Goal: Task Accomplishment & Management: Complete application form

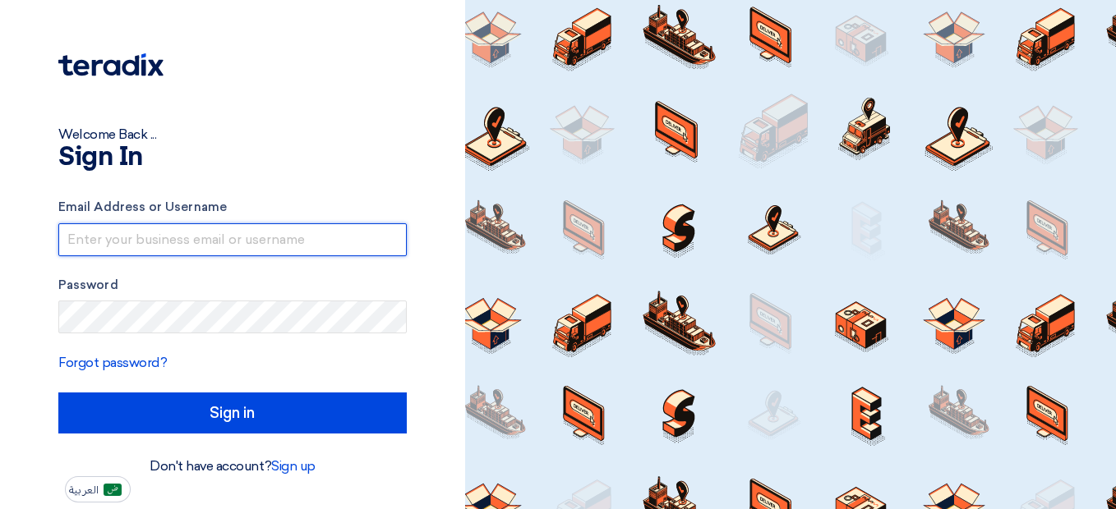
click at [157, 237] on input "text" at bounding box center [232, 240] width 348 height 33
type input "[EMAIL_ADDRESS][DOMAIN_NAME]"
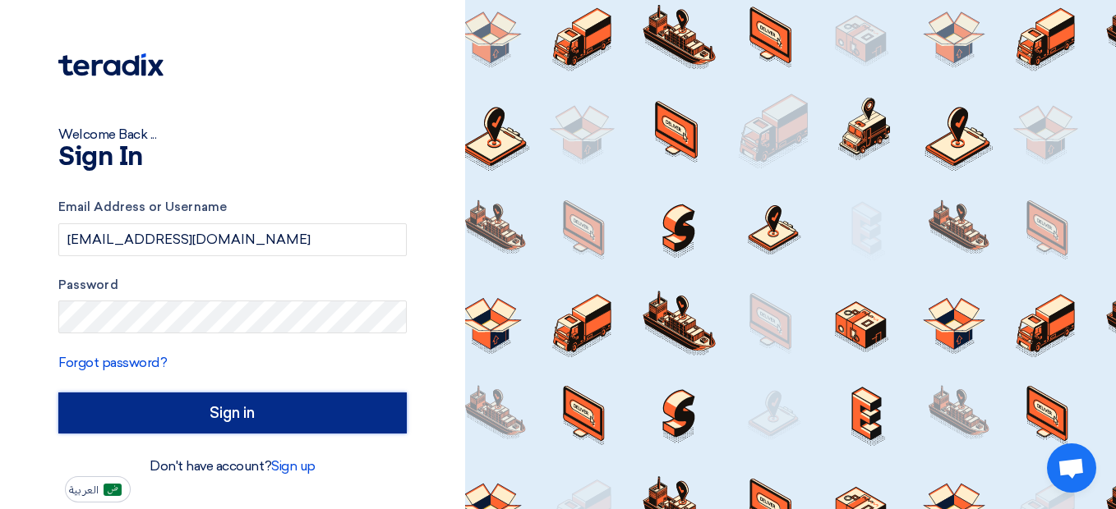
click at [150, 413] on input "Sign in" at bounding box center [232, 413] width 348 height 41
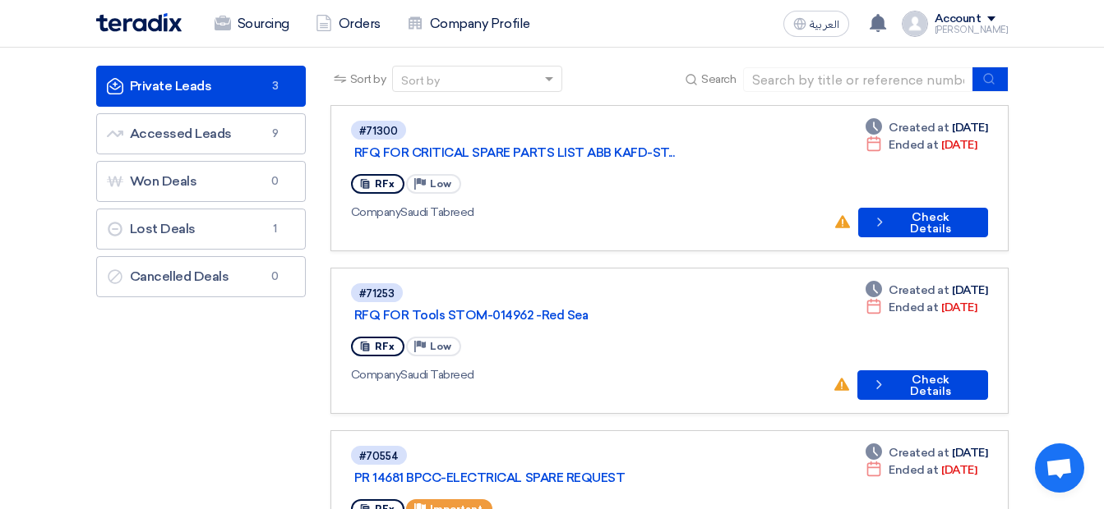
scroll to position [104, 0]
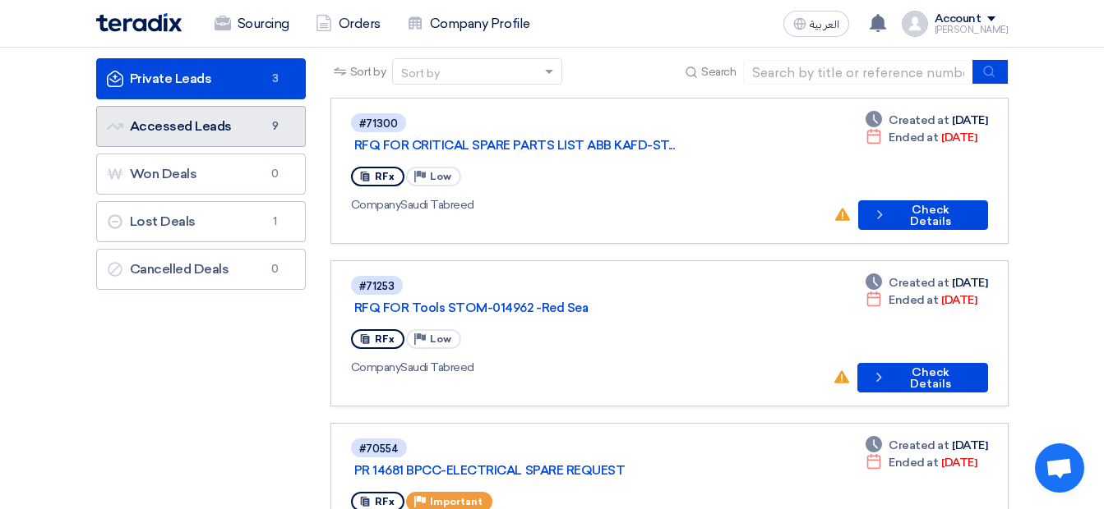
click at [231, 124] on link "Accessed Leads Accessed Leads 9" at bounding box center [201, 126] width 210 height 41
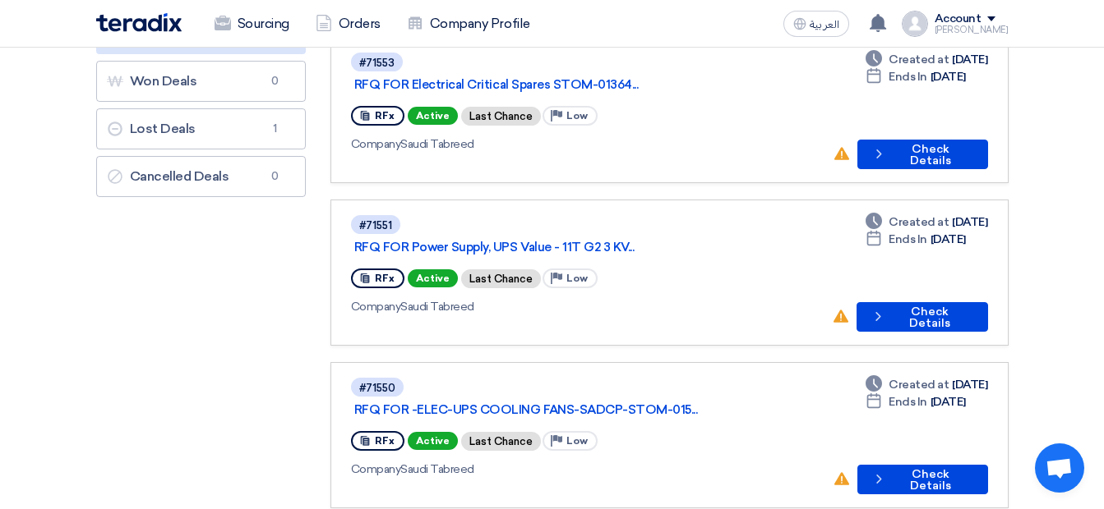
scroll to position [313, 0]
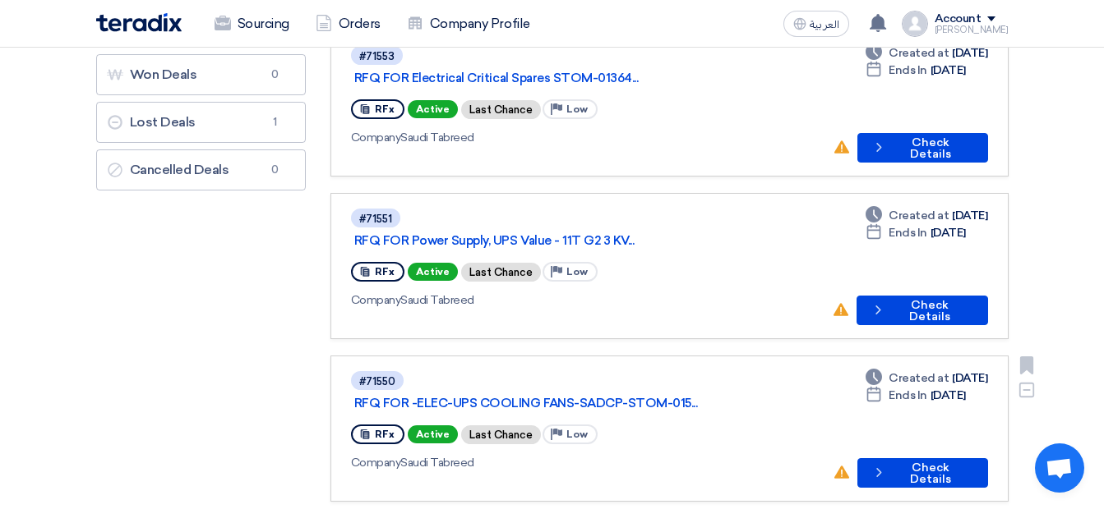
click at [367, 430] on use at bounding box center [364, 435] width 9 height 10
click at [436, 396] on link "RFQ FOR -ELEC-UPS COOLING FANS-SADCP-STOM-015..." at bounding box center [559, 403] width 411 height 15
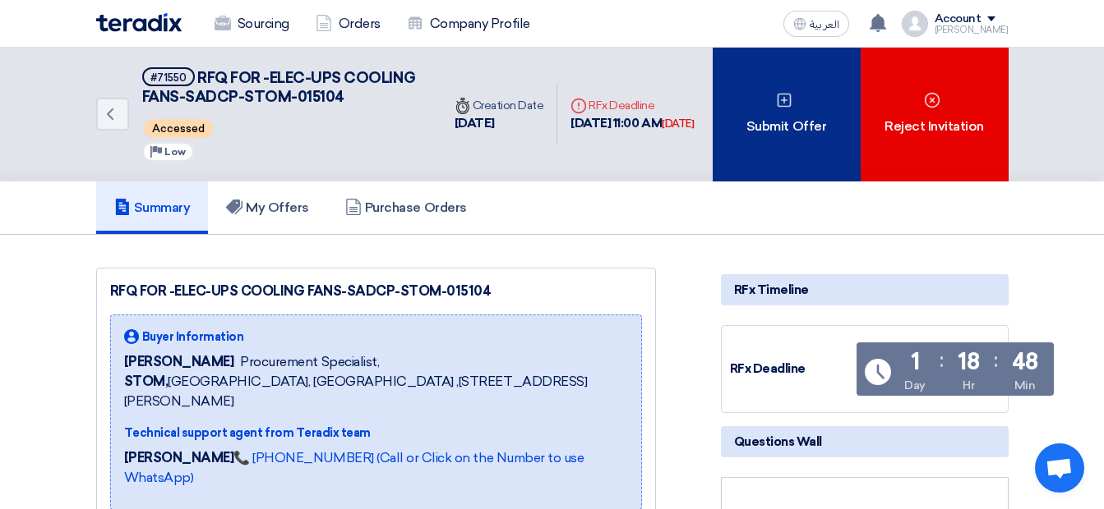
click at [807, 133] on div "Submit Offer" at bounding box center [786, 115] width 148 height 134
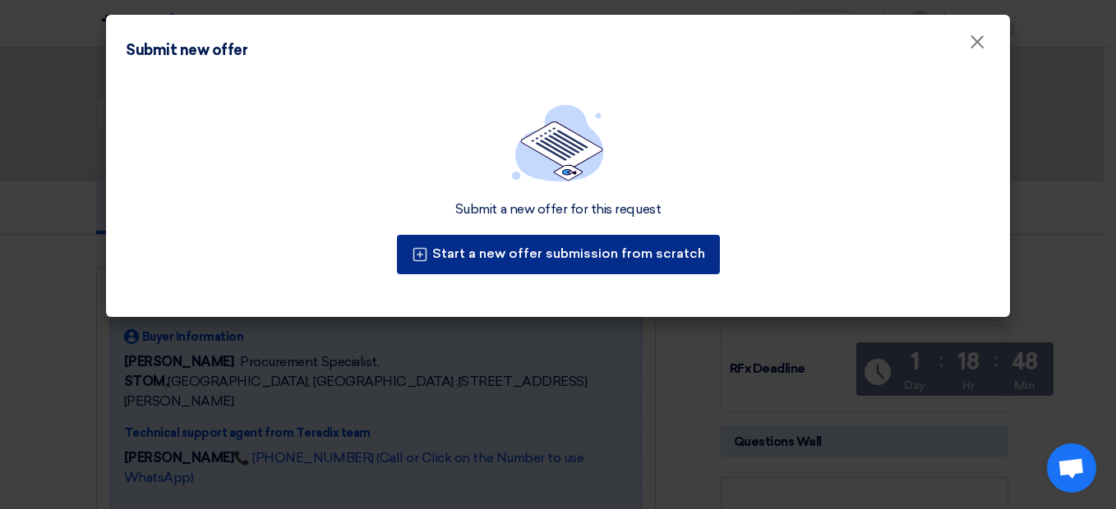
click at [597, 261] on button "Start a new offer submission from scratch" at bounding box center [558, 254] width 323 height 39
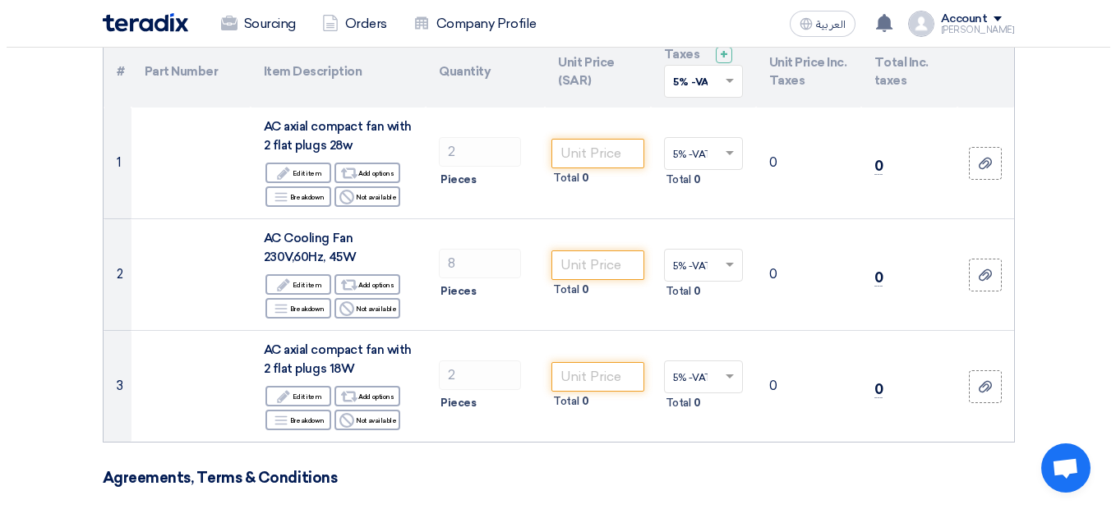
scroll to position [189, 0]
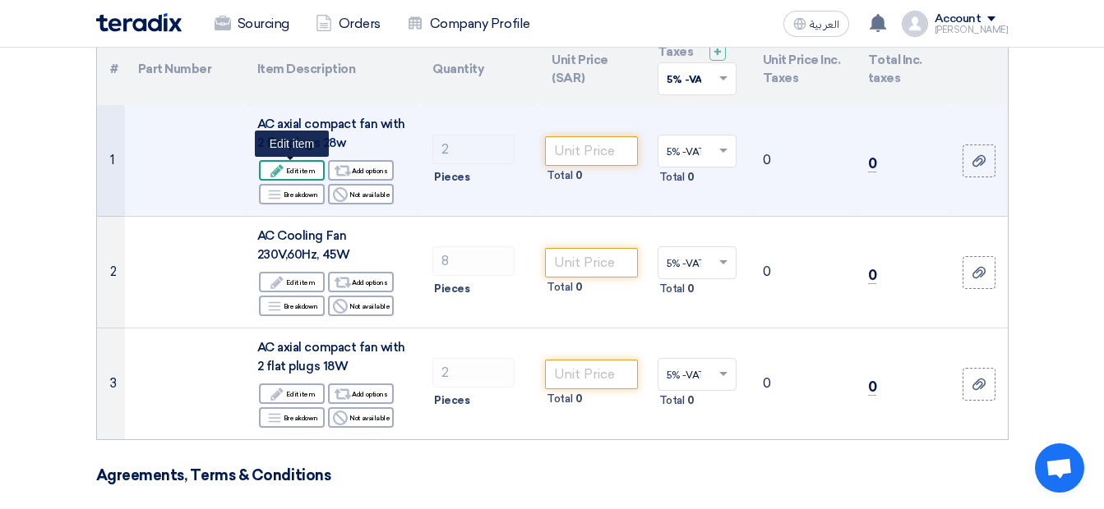
click at [302, 175] on div "Edit Edit item" at bounding box center [292, 170] width 66 height 21
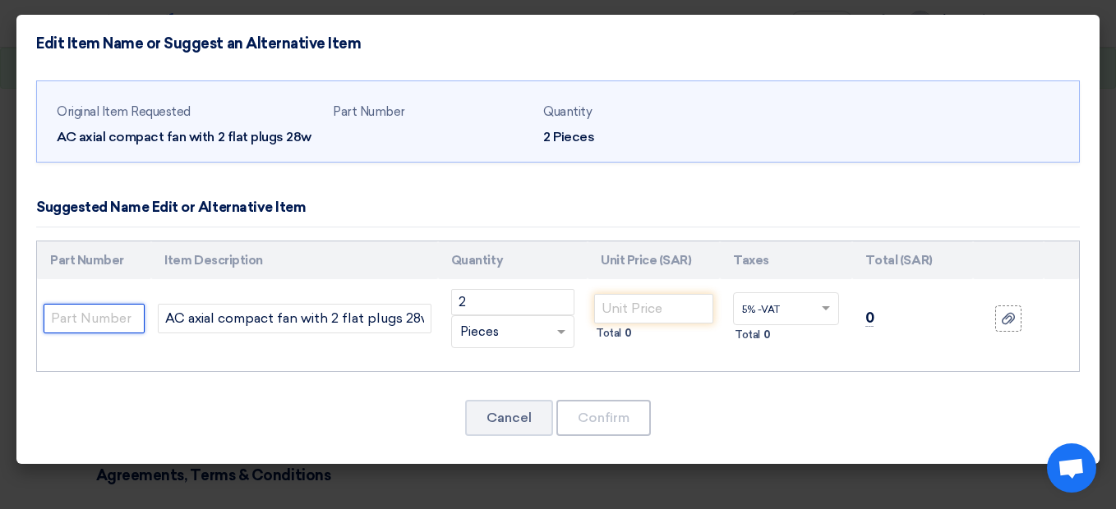
click at [109, 317] on input "text" at bounding box center [94, 319] width 101 height 30
paste input "5656 S"
type input "5656 S"
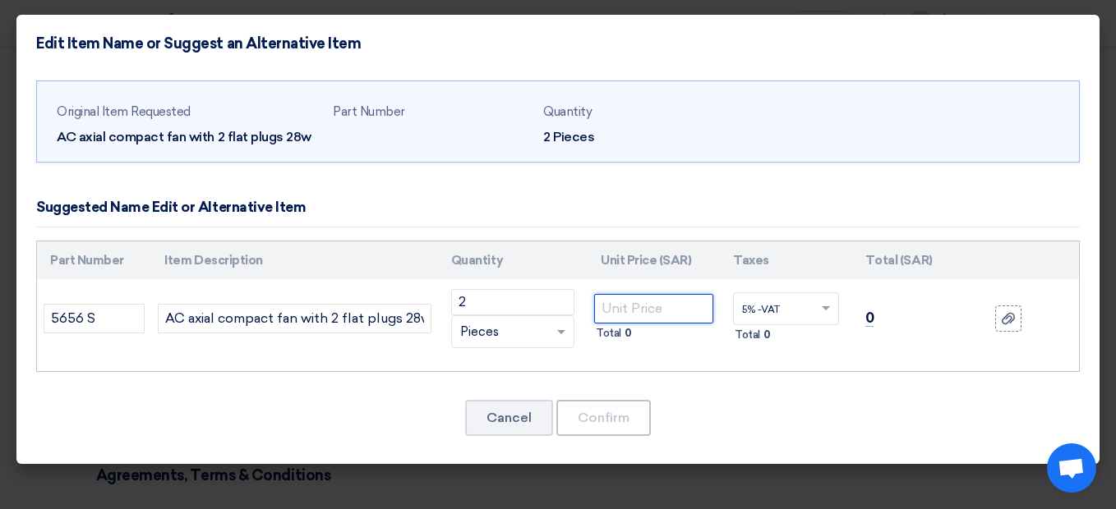
click at [638, 305] on input "number" at bounding box center [653, 309] width 119 height 30
type input "500"
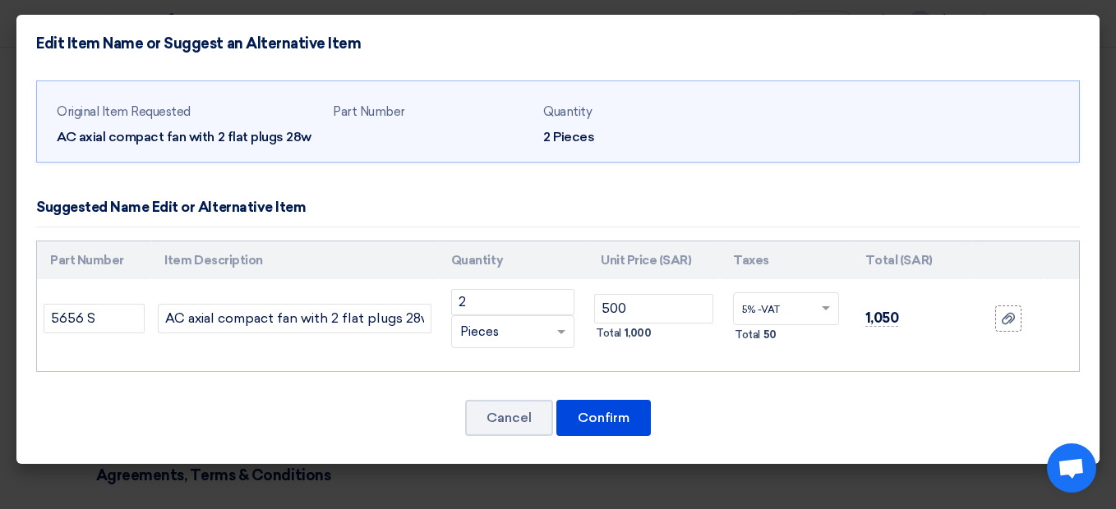
click at [722, 420] on div "Cancel Confirm" at bounding box center [558, 418] width 1044 height 39
click at [640, 421] on button "Confirm" at bounding box center [603, 418] width 95 height 36
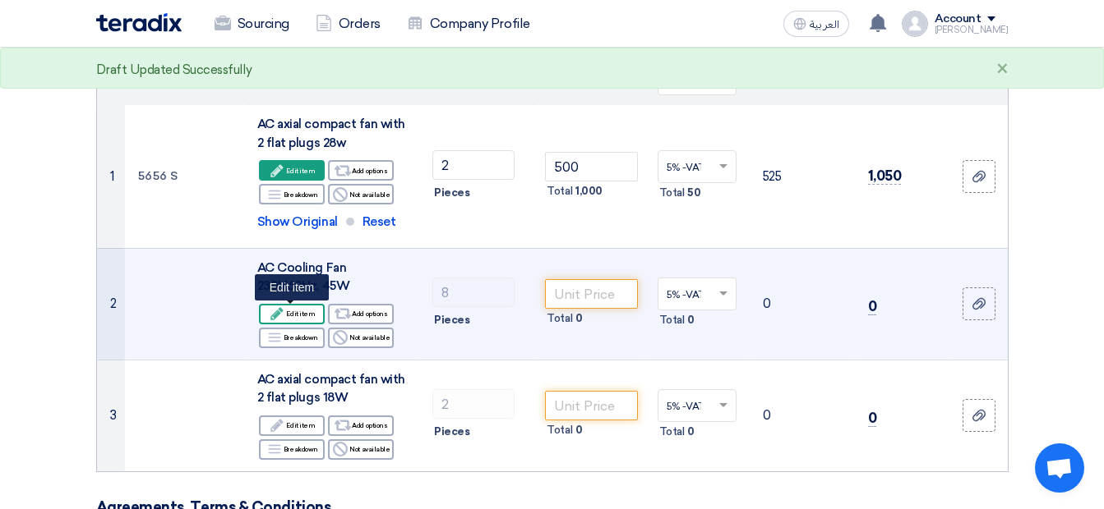
click at [307, 316] on div "Edit Edit item" at bounding box center [292, 314] width 66 height 21
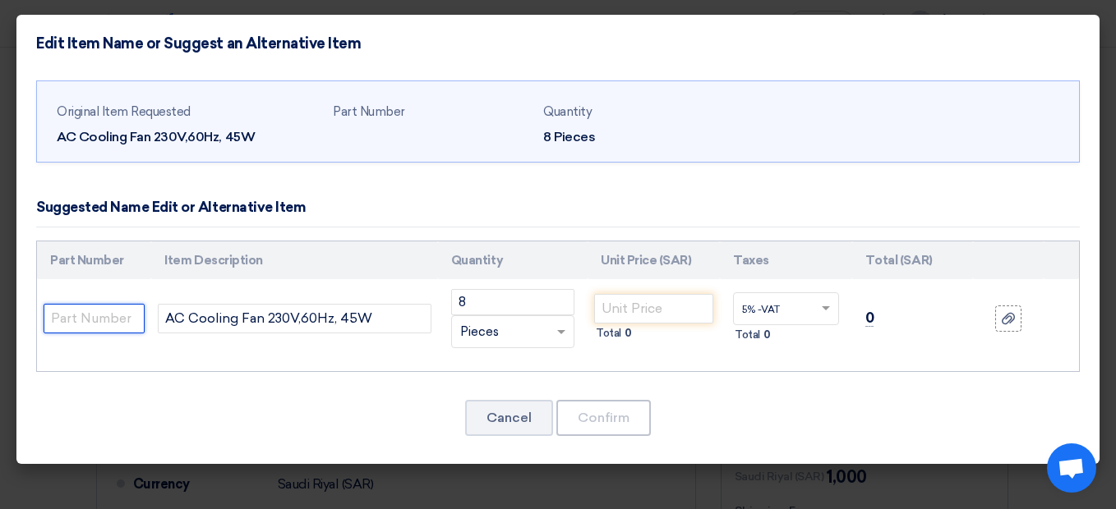
click at [124, 317] on input "text" at bounding box center [94, 319] width 101 height 30
paste input "A17T23SWB MT0"
type input "A17T23SWB MT0"
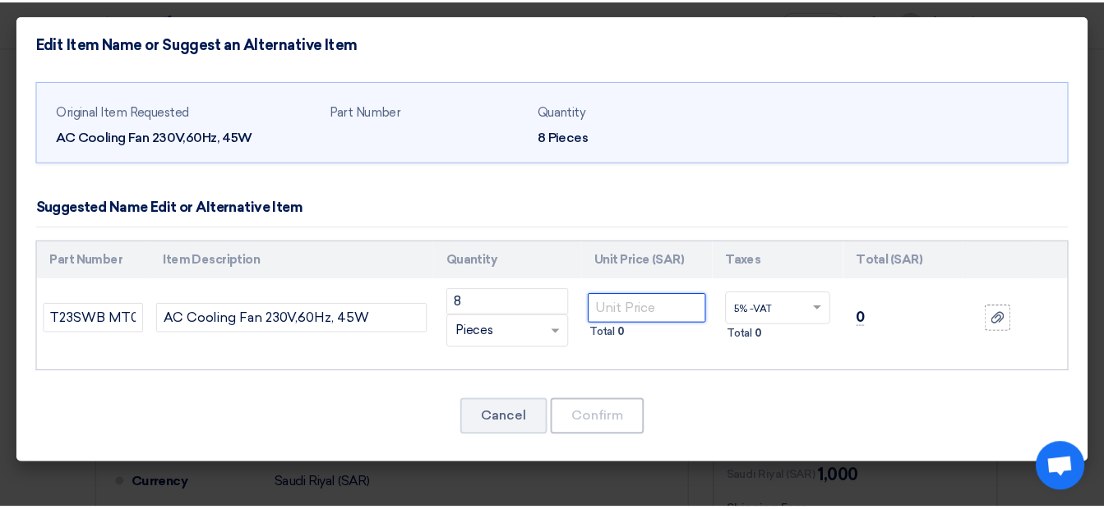
scroll to position [0, 0]
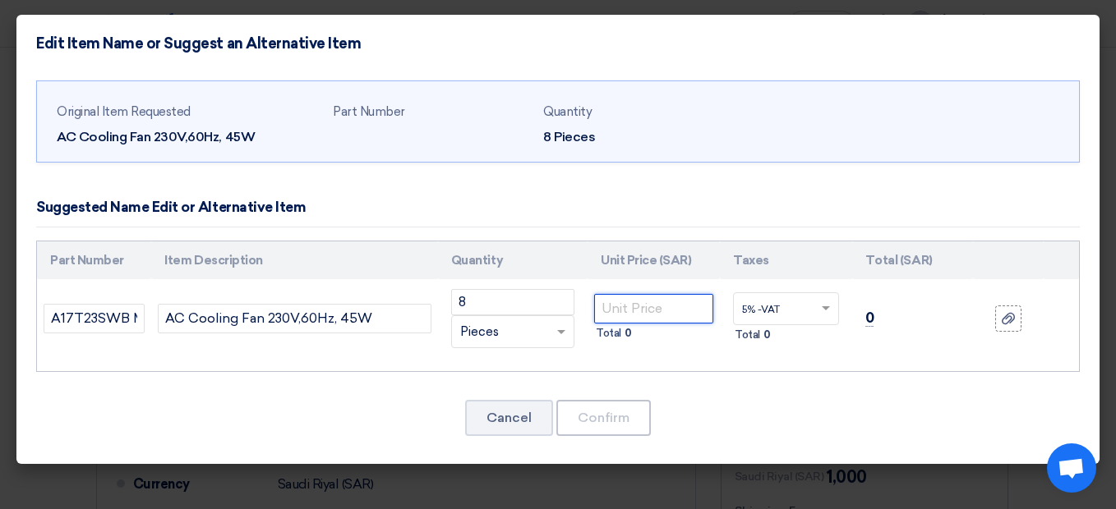
click at [634, 316] on input "number" at bounding box center [653, 309] width 119 height 30
type input "300"
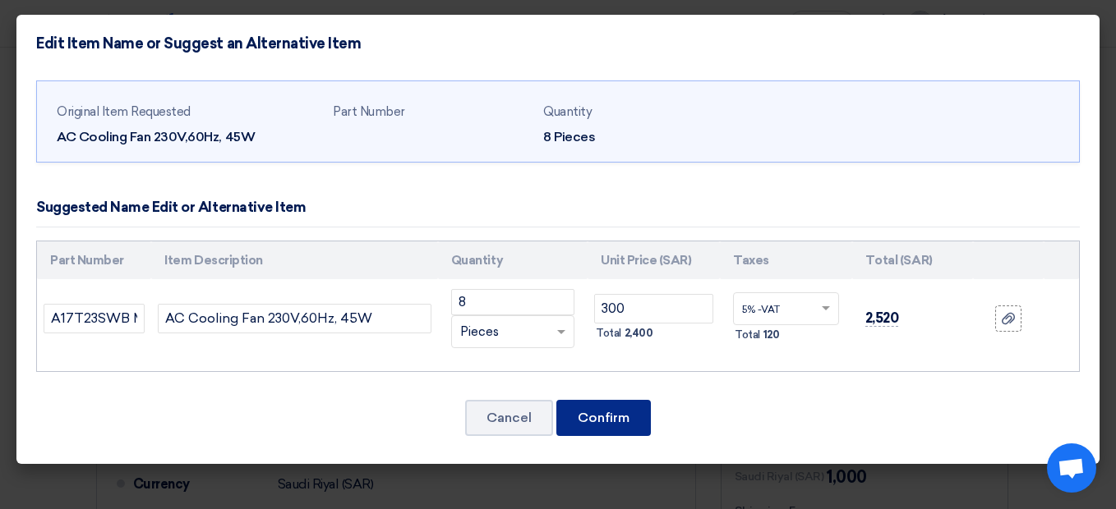
click at [606, 415] on button "Confirm" at bounding box center [603, 418] width 95 height 36
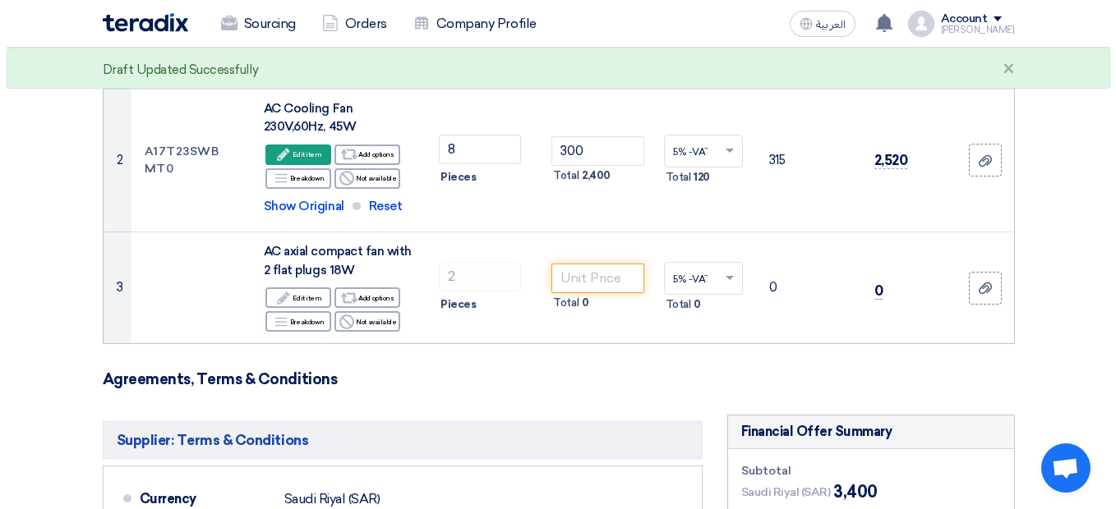
scroll to position [351, 0]
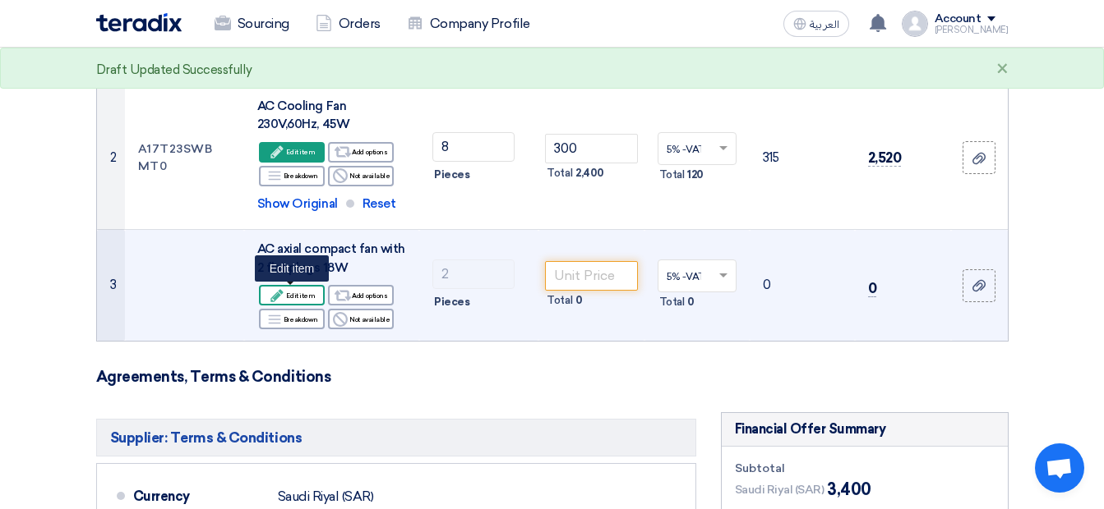
click at [305, 290] on div "Edit Edit item" at bounding box center [292, 295] width 66 height 21
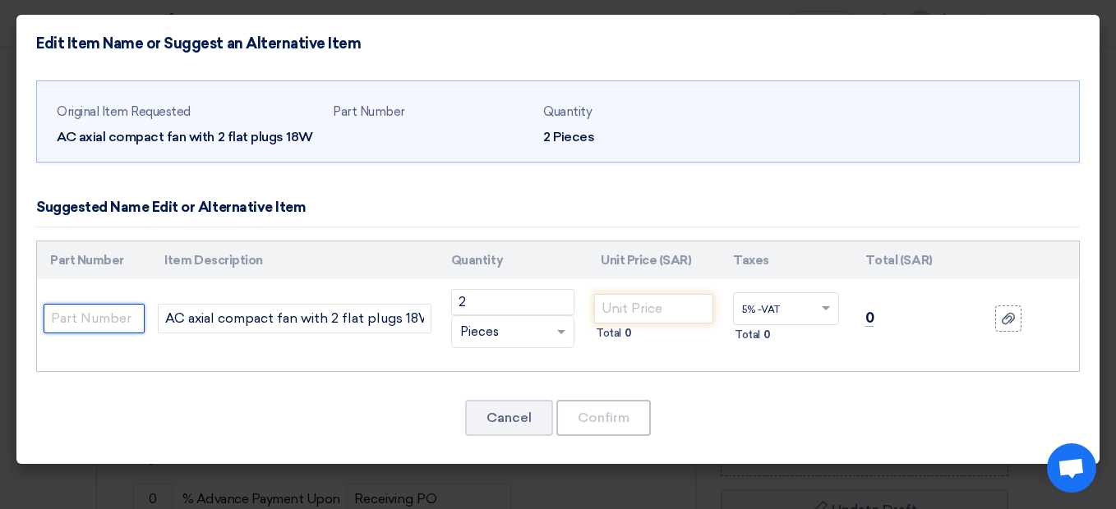
click at [119, 324] on input "text" at bounding box center [94, 319] width 101 height 30
paste input "4650N"
type input "4650N"
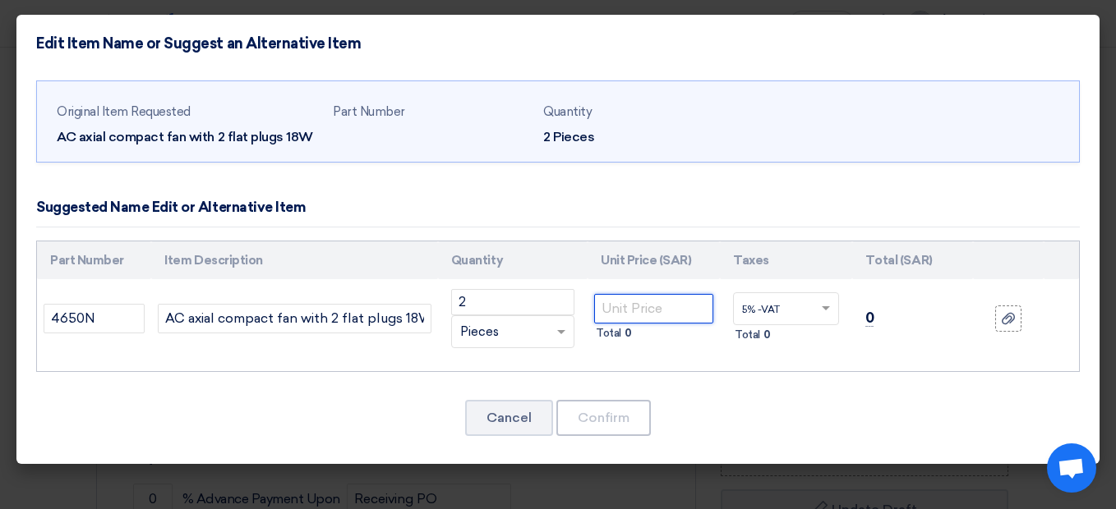
click at [616, 311] on input "number" at bounding box center [653, 309] width 119 height 30
type input "200"
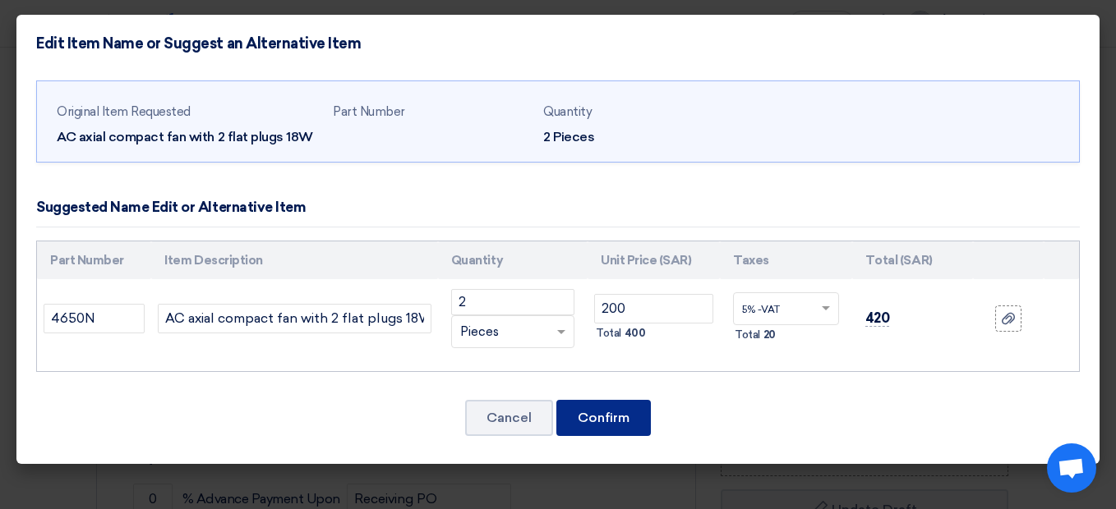
click at [595, 410] on button "Confirm" at bounding box center [603, 418] width 95 height 36
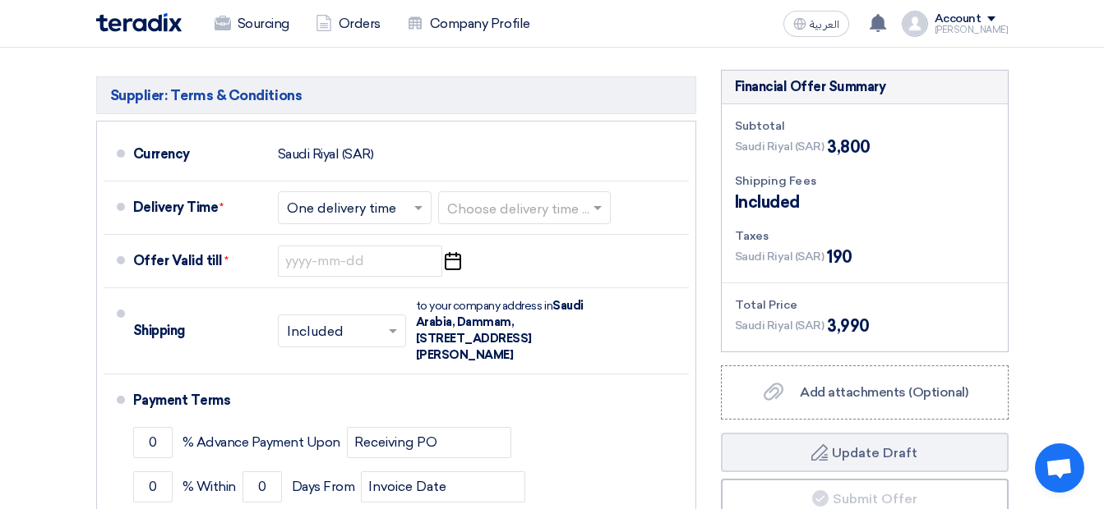
scroll to position [738, 0]
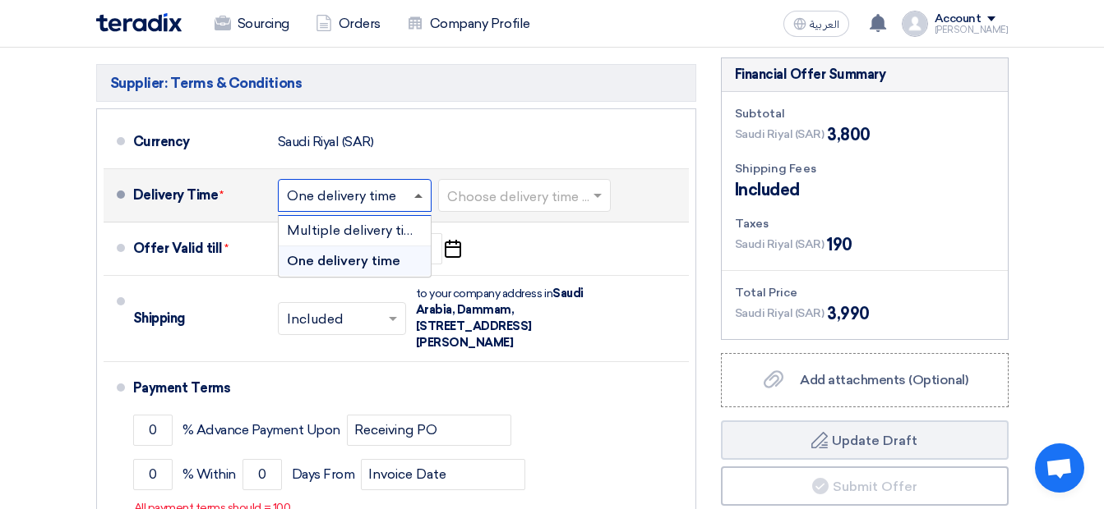
click at [418, 195] on span at bounding box center [418, 196] width 8 height 4
click at [408, 225] on span "Multiple delivery times" at bounding box center [358, 231] width 142 height 16
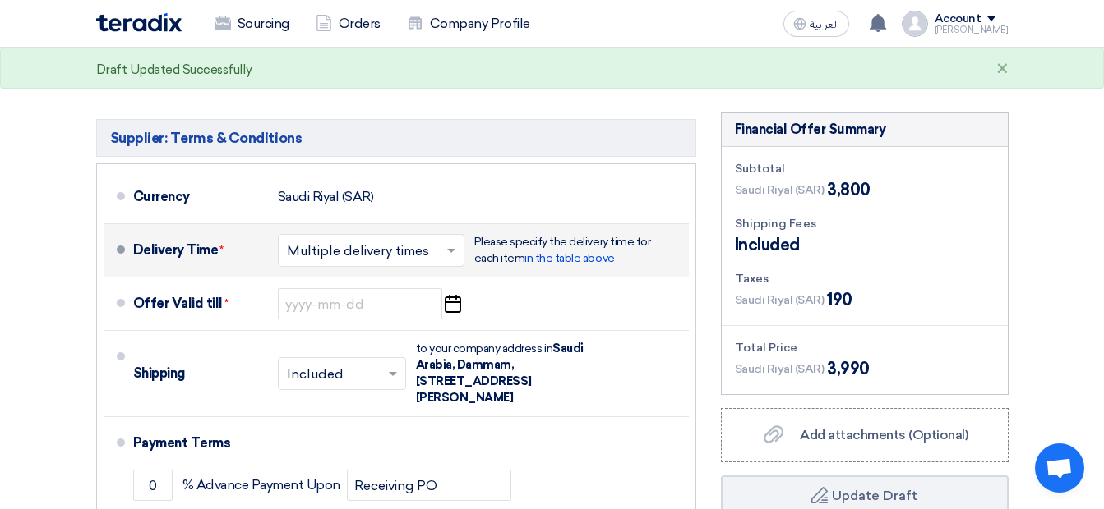
scroll to position [0, 0]
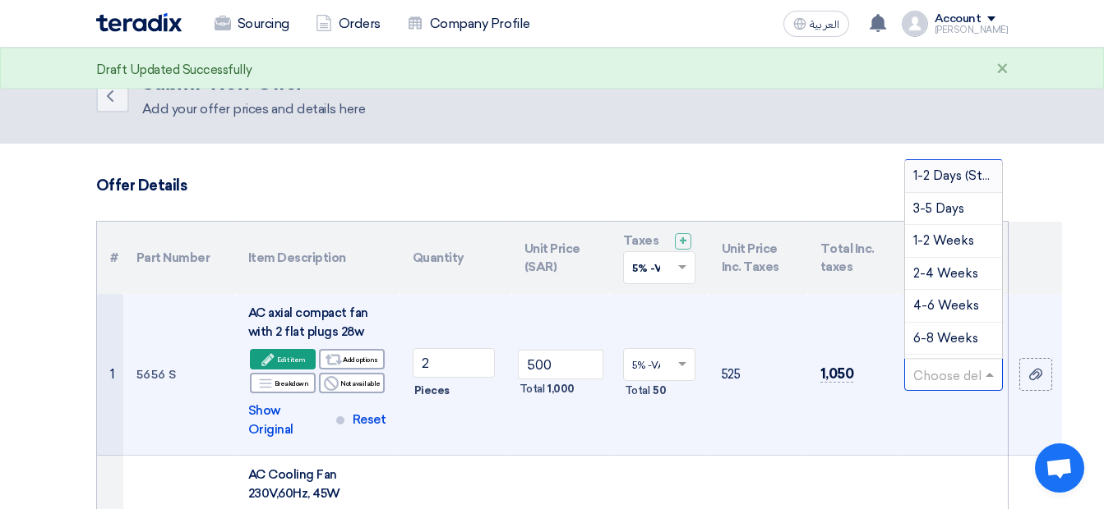
click at [946, 363] on input "text" at bounding box center [945, 376] width 64 height 27
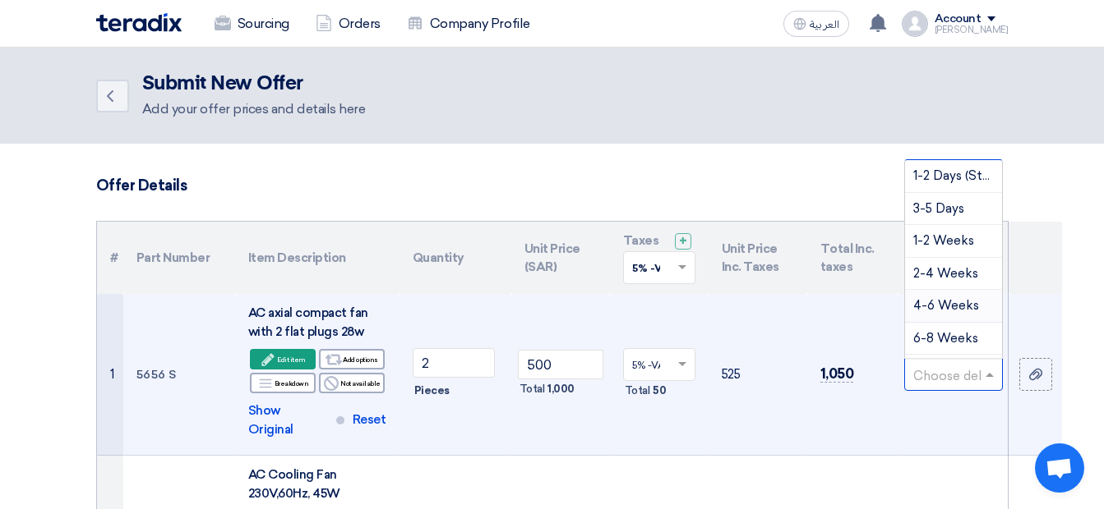
click at [967, 299] on span "4-6 Weeks" at bounding box center [946, 305] width 66 height 15
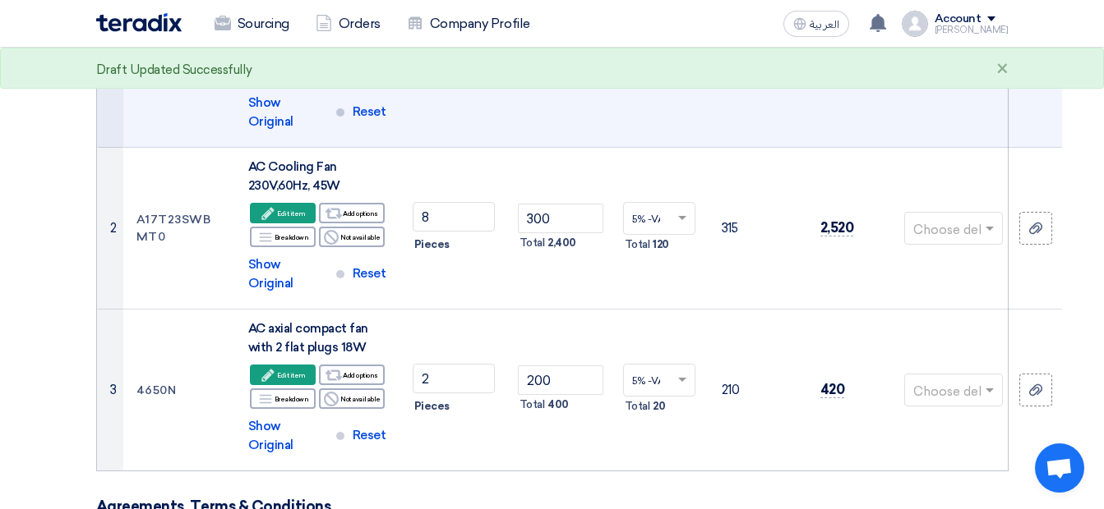
scroll to position [311, 0]
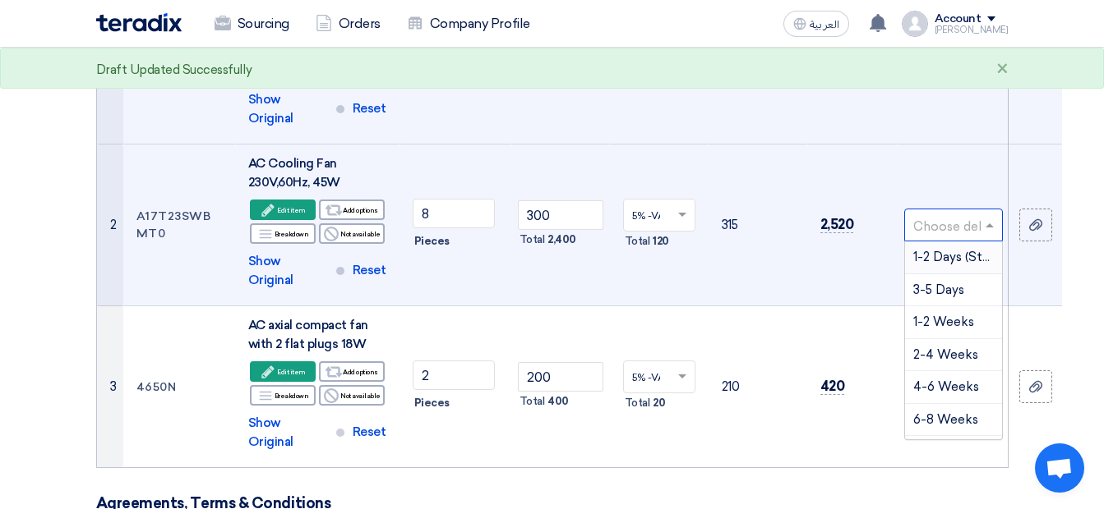
click at [948, 214] on input "text" at bounding box center [945, 227] width 64 height 27
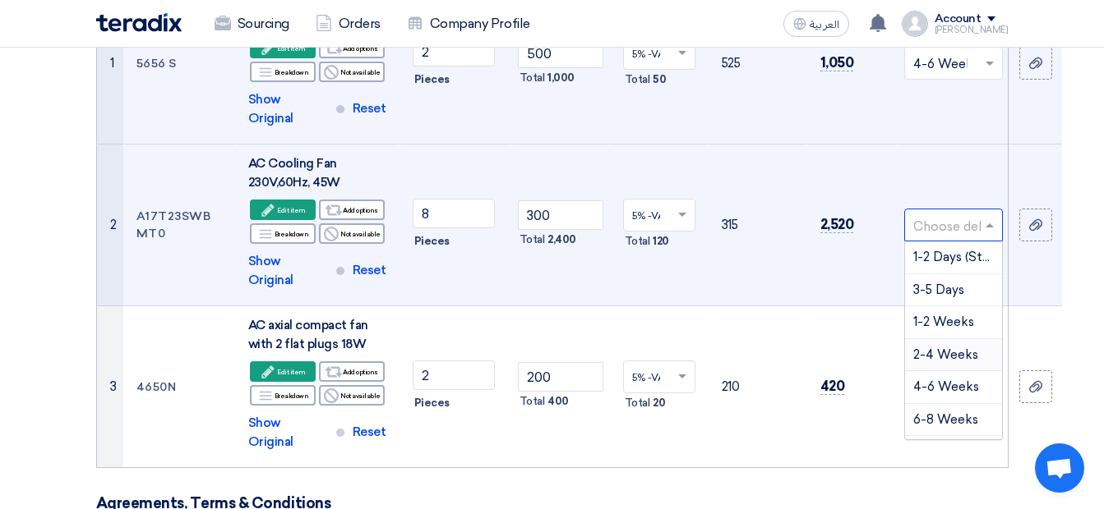
click at [950, 348] on span "2-4 Weeks" at bounding box center [945, 355] width 65 height 15
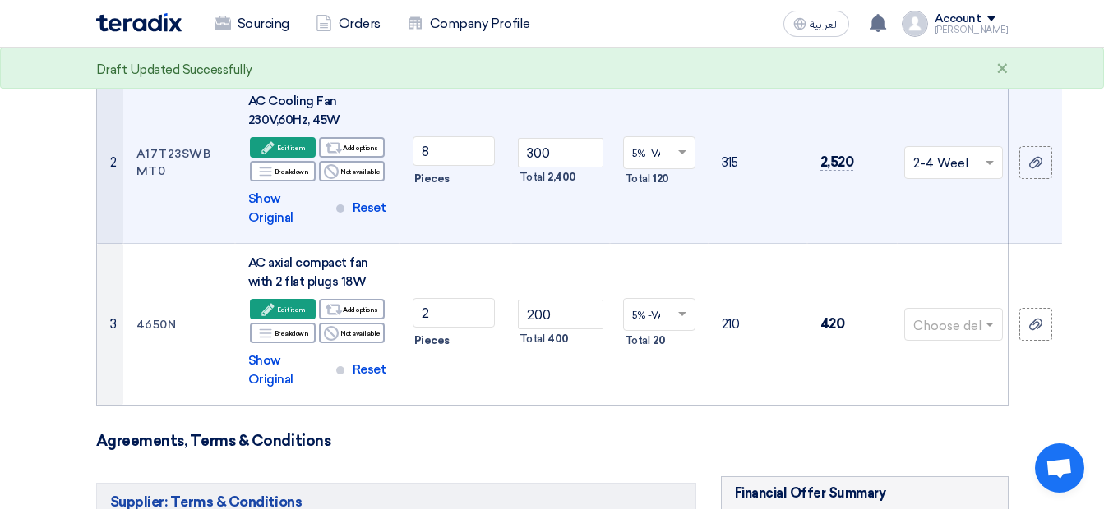
scroll to position [386, 0]
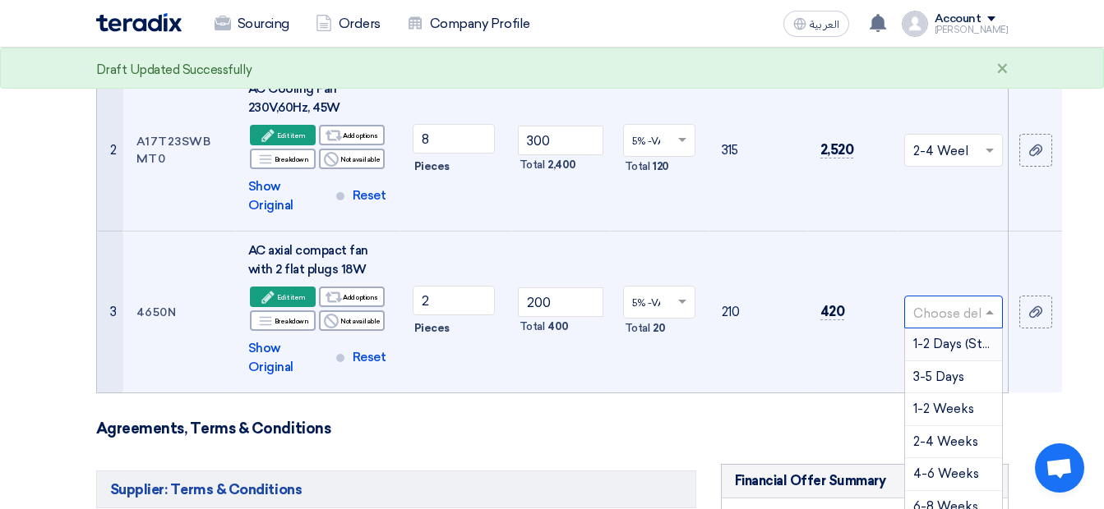
click at [960, 301] on input "text" at bounding box center [945, 314] width 64 height 27
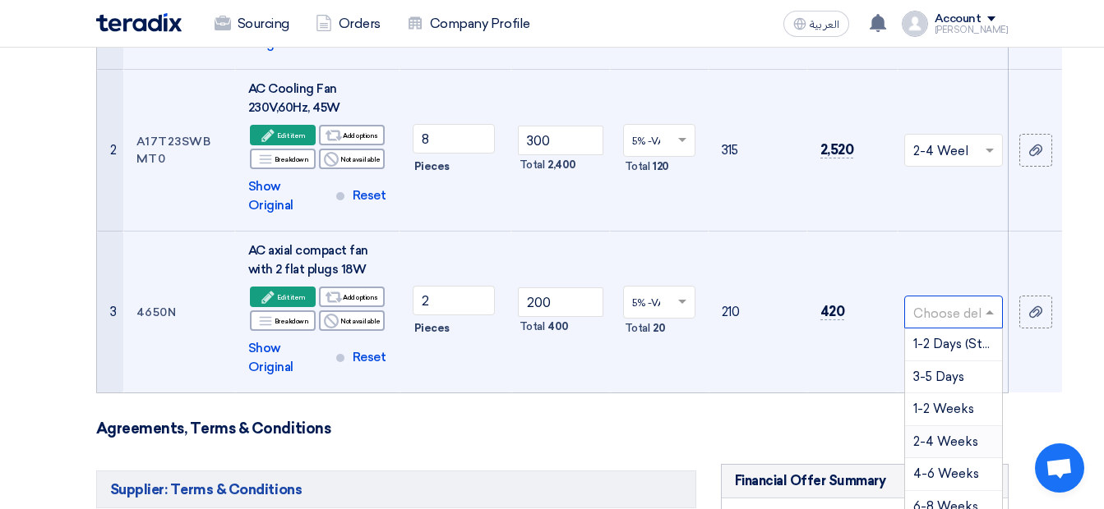
click at [949, 435] on span "2-4 Weeks" at bounding box center [945, 442] width 65 height 15
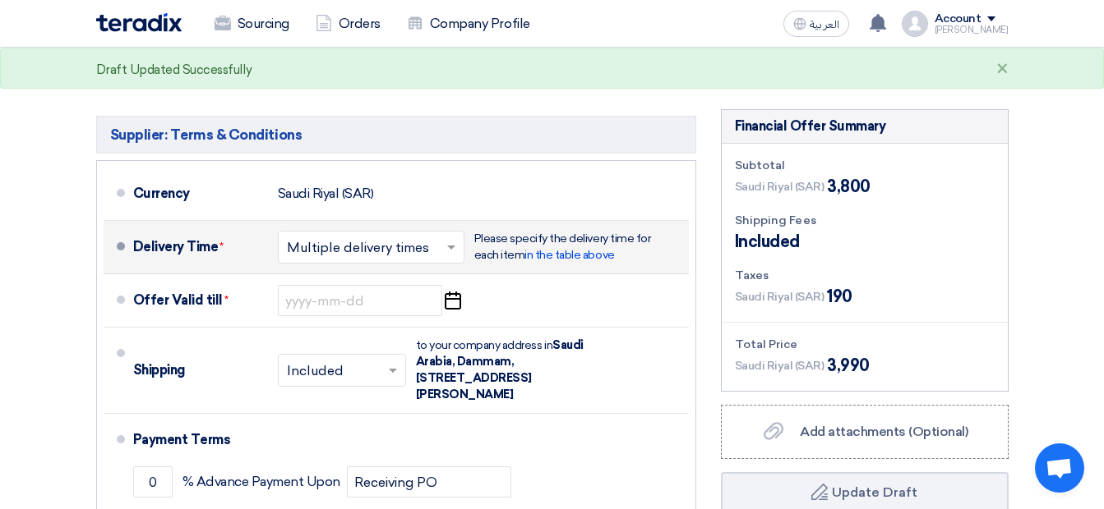
scroll to position [750, 0]
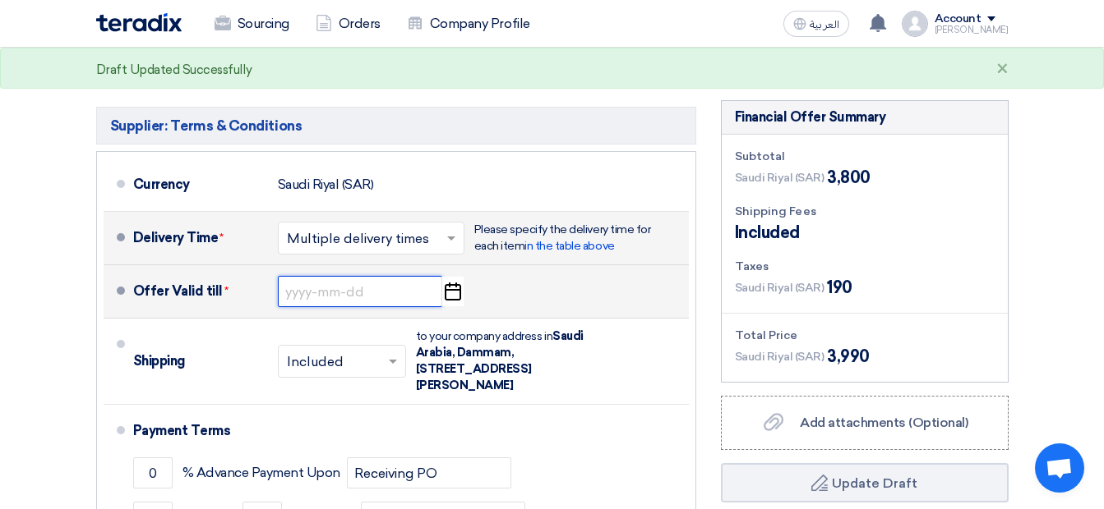
click at [431, 276] on input at bounding box center [360, 291] width 164 height 31
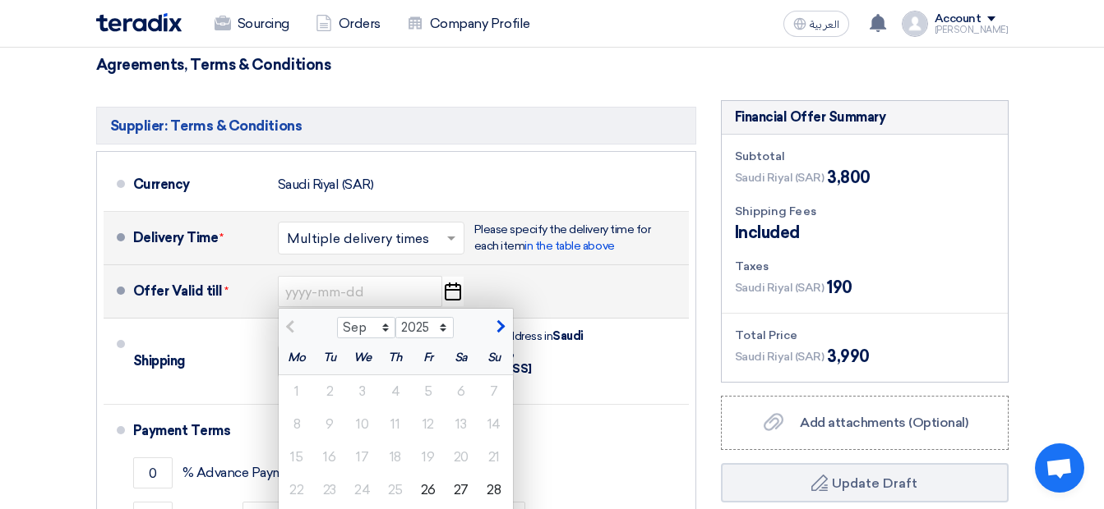
click at [502, 320] on span "button" at bounding box center [498, 327] width 9 height 15
select select "10"
click at [424, 408] on div "10" at bounding box center [428, 424] width 33 height 33
type input "[DATE]"
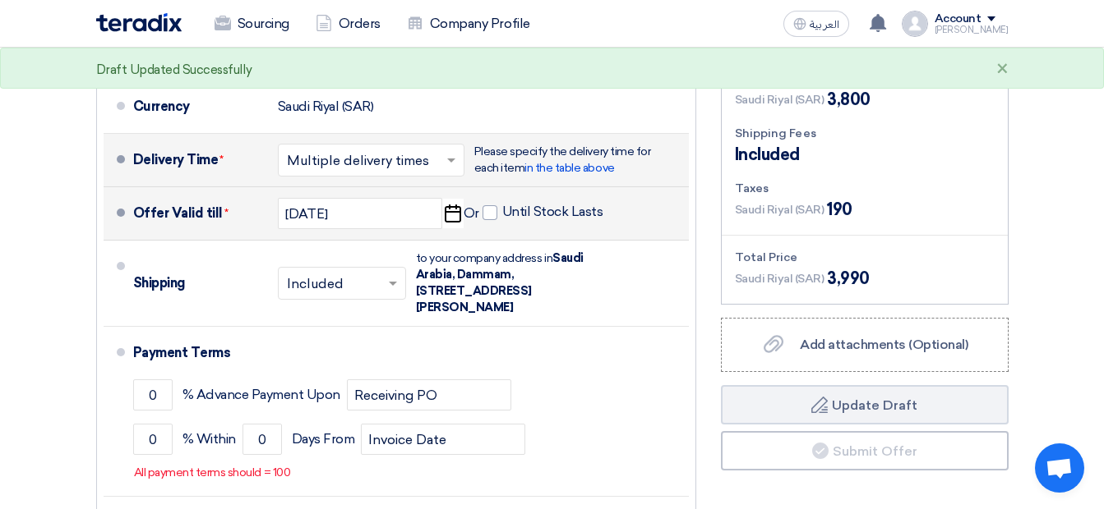
scroll to position [831, 0]
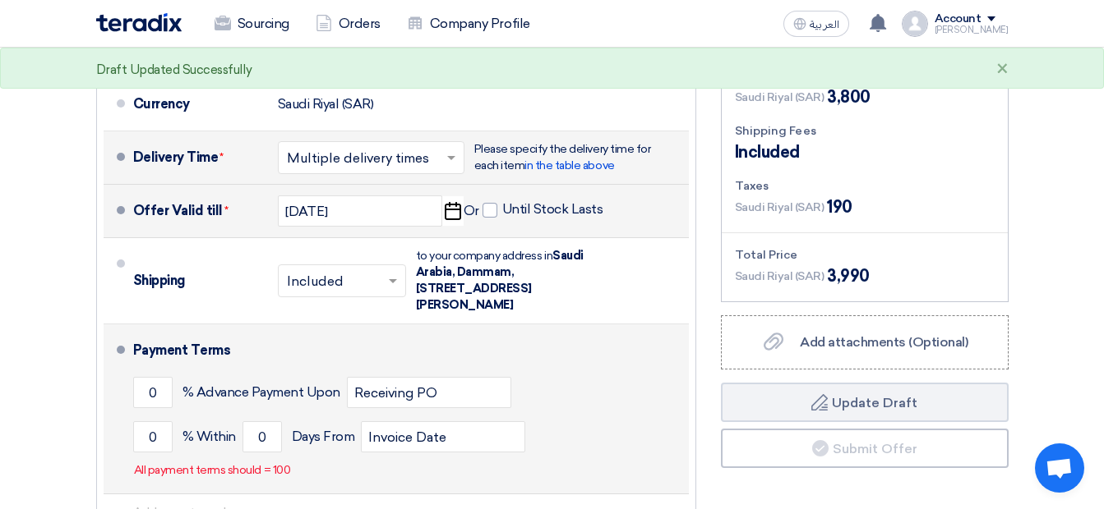
click at [546, 371] on div "0 % Advance Payment Upon Receiving PO" at bounding box center [407, 393] width 549 height 44
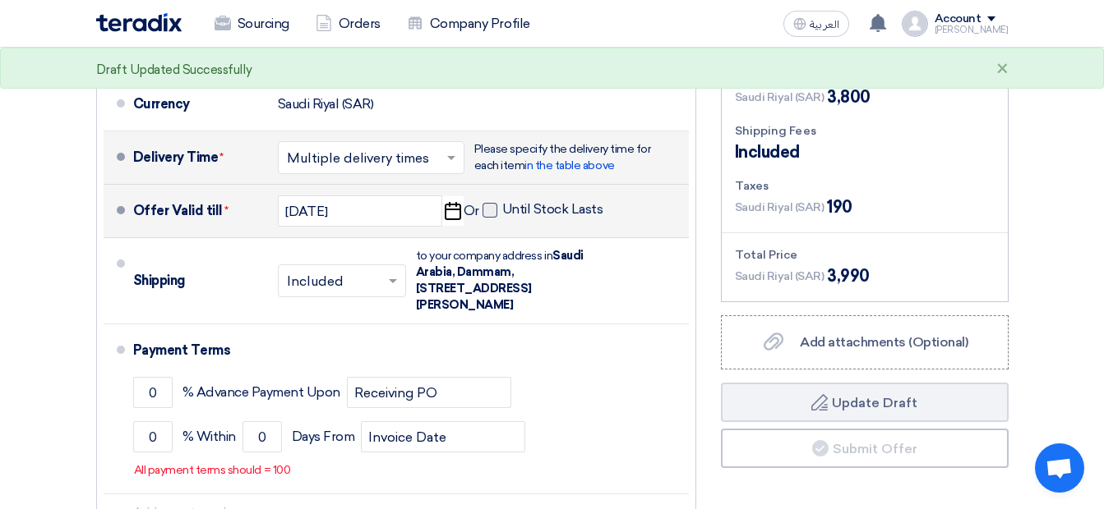
click at [488, 203] on span at bounding box center [489, 210] width 15 height 15
click at [502, 201] on input "Until Stock Lasts" at bounding box center [554, 216] width 104 height 31
click at [488, 203] on span at bounding box center [489, 210] width 15 height 15
click at [502, 201] on input "Until Stock Lasts" at bounding box center [554, 216] width 104 height 31
checkbox input "false"
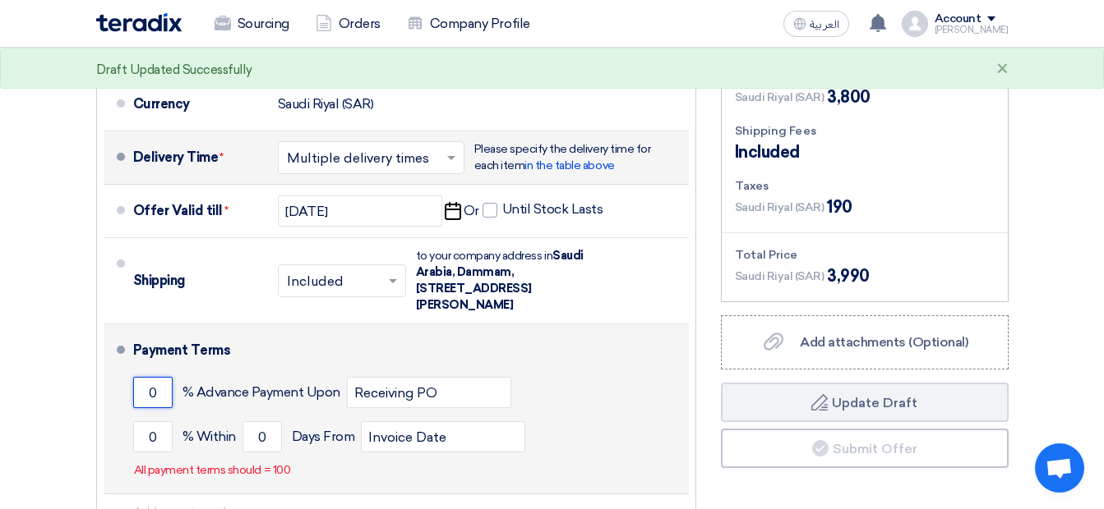
click at [150, 377] on input "0" at bounding box center [152, 392] width 39 height 31
type input "50"
click at [159, 422] on input "0" at bounding box center [152, 437] width 39 height 31
type input "50"
click at [255, 422] on input "0" at bounding box center [261, 437] width 39 height 31
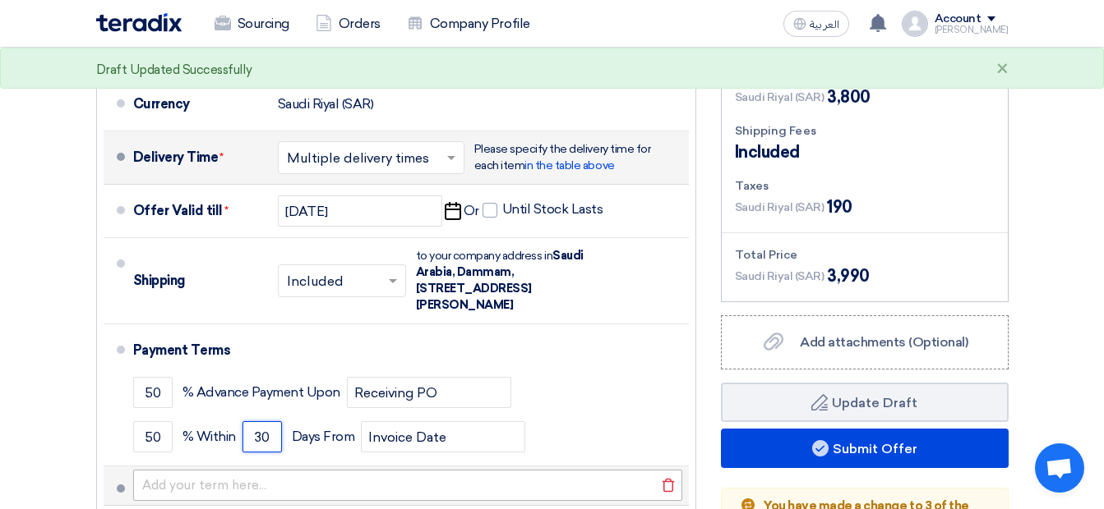
type input "30"
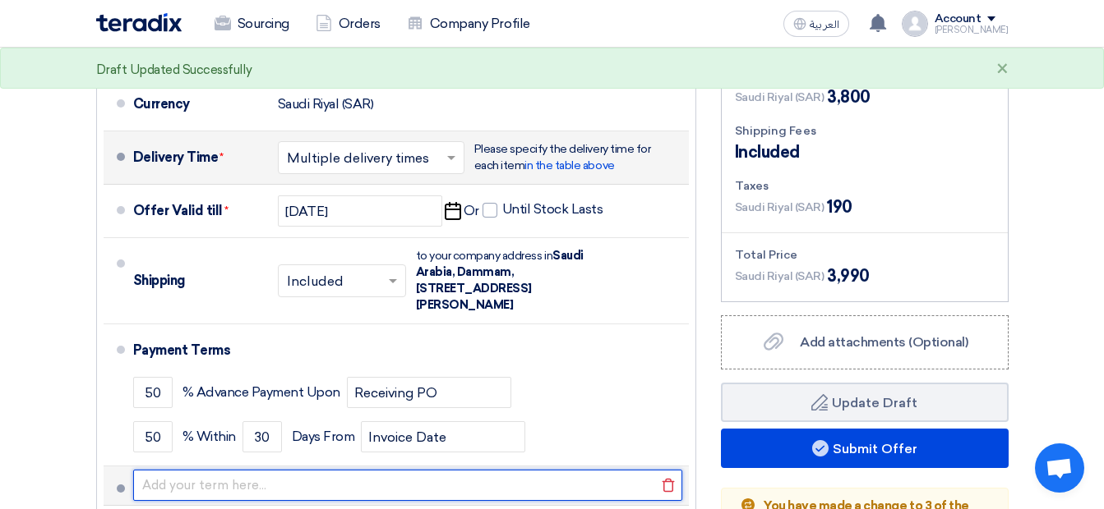
click at [374, 470] on input "text" at bounding box center [407, 485] width 549 height 31
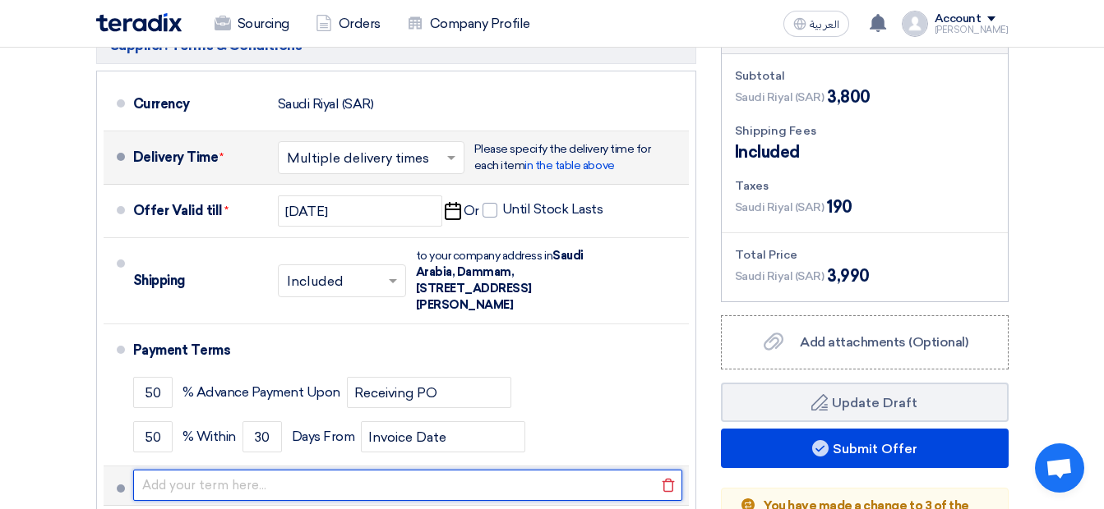
type input "For GCC countries VAT is not applicable."
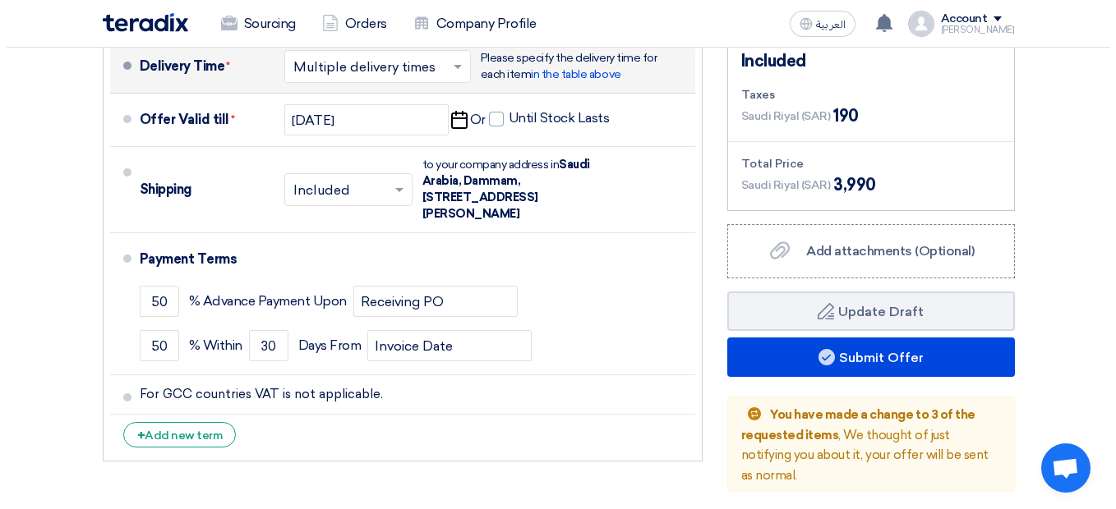
scroll to position [892, 0]
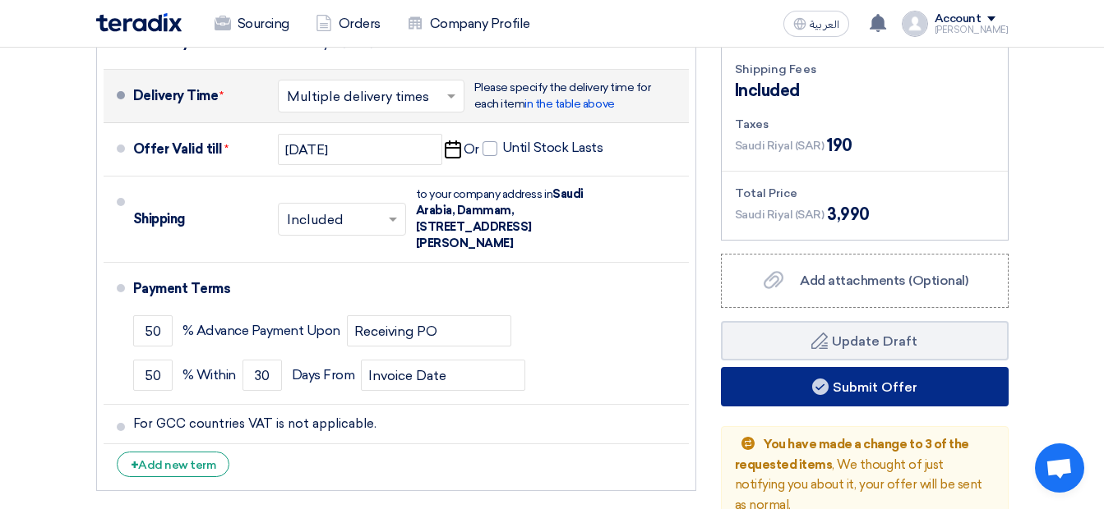
click at [884, 367] on button "Submit Offer" at bounding box center [865, 386] width 288 height 39
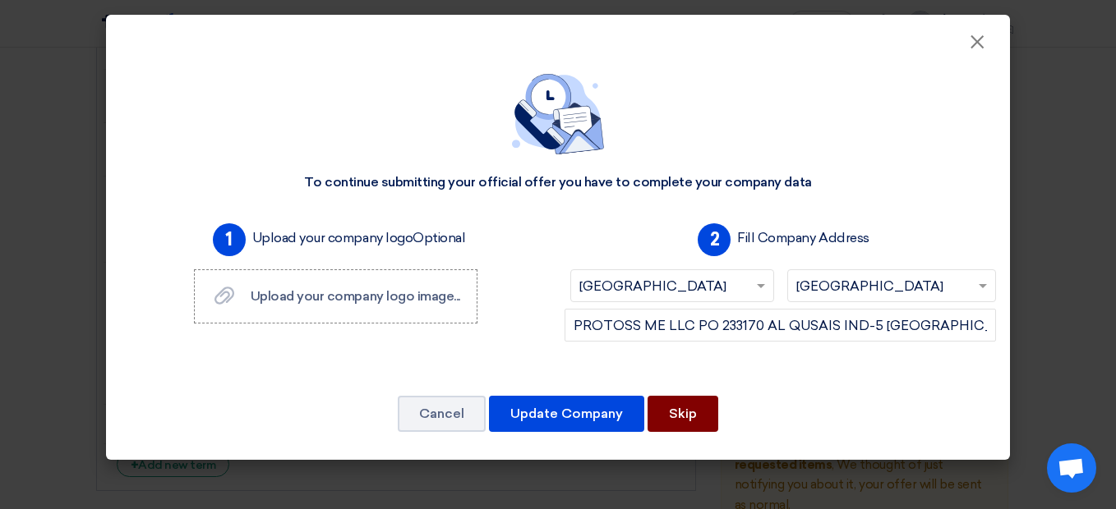
click at [680, 413] on button "Skip" at bounding box center [683, 414] width 71 height 36
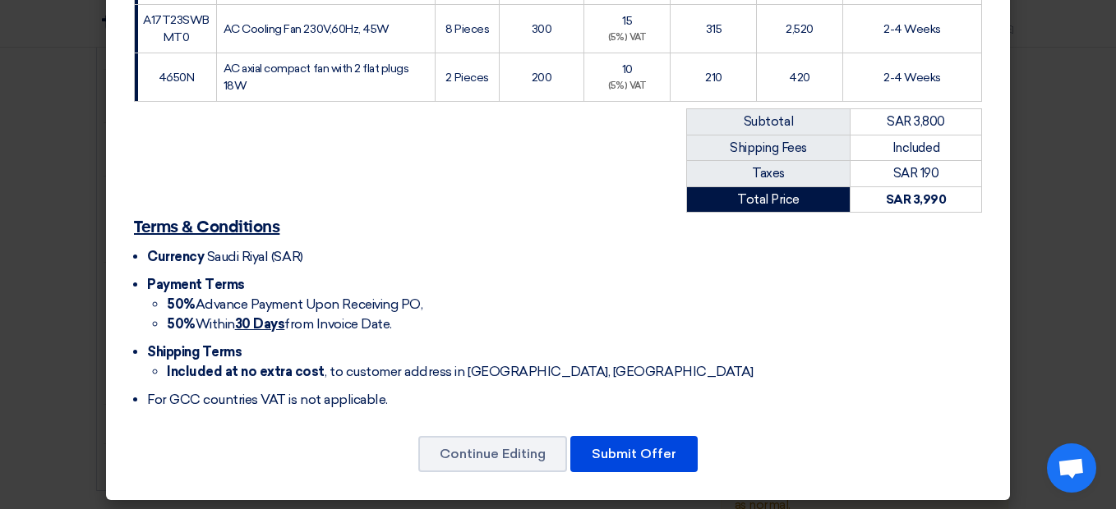
scroll to position [352, 0]
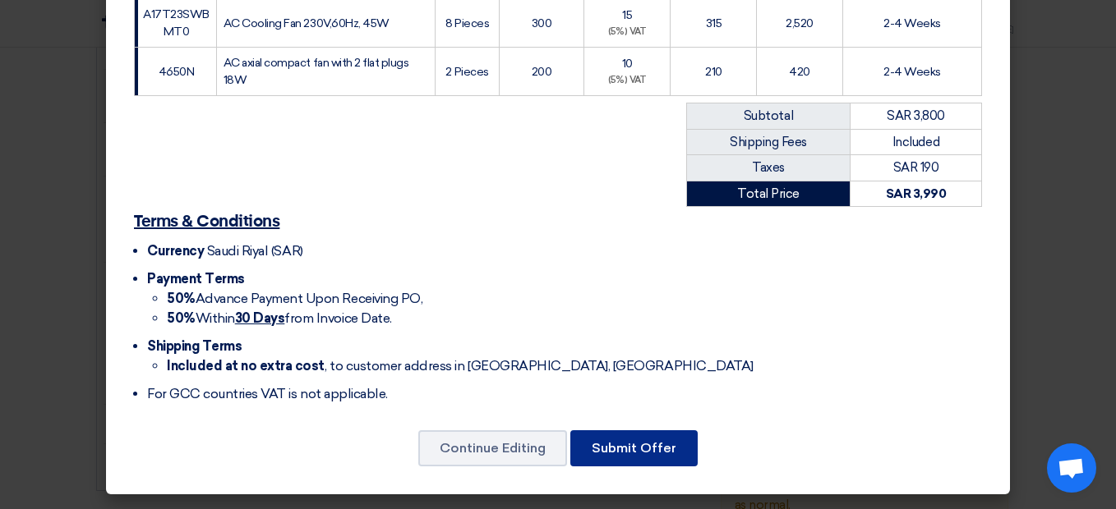
click at [612, 449] on button "Submit Offer" at bounding box center [633, 449] width 127 height 36
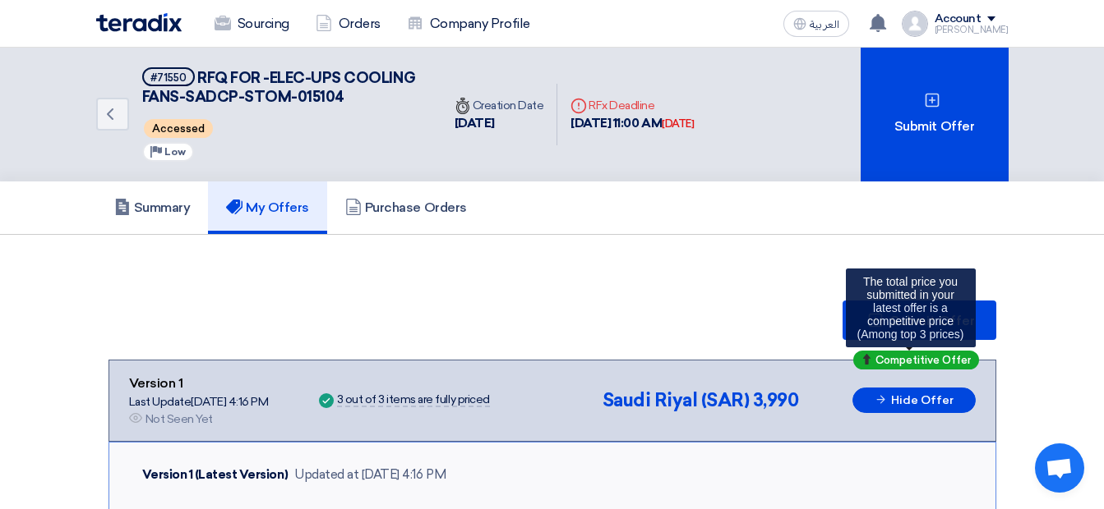
click at [869, 361] on icon at bounding box center [866, 359] width 11 height 11
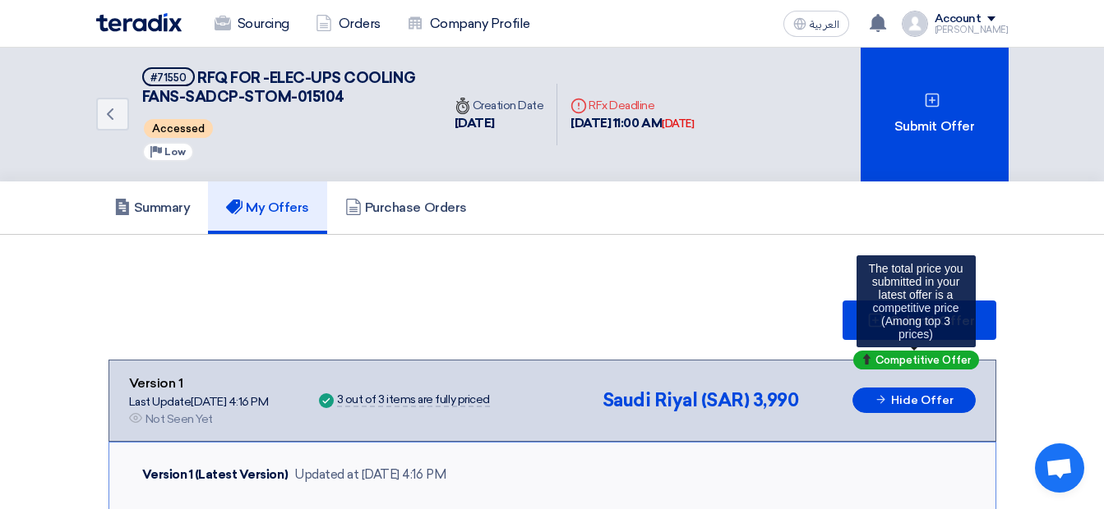
click at [869, 361] on icon at bounding box center [866, 359] width 11 height 11
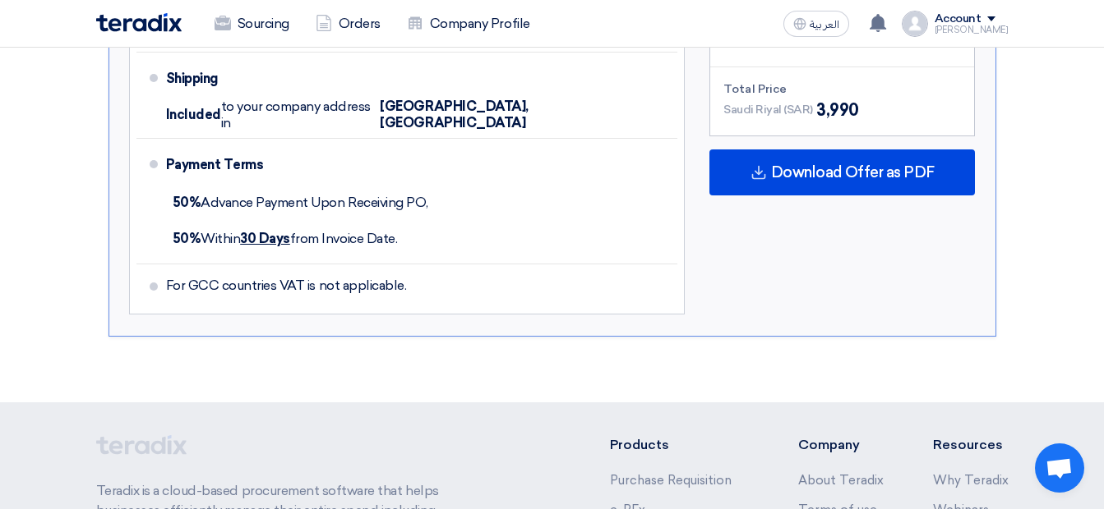
scroll to position [1115, 0]
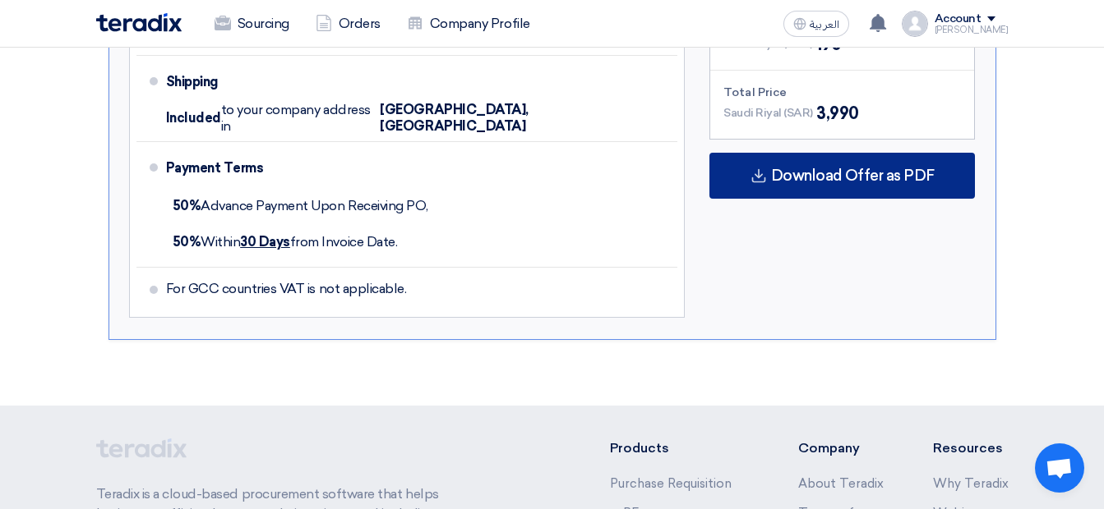
click at [878, 180] on span "Download Offer as PDF" at bounding box center [853, 175] width 164 height 15
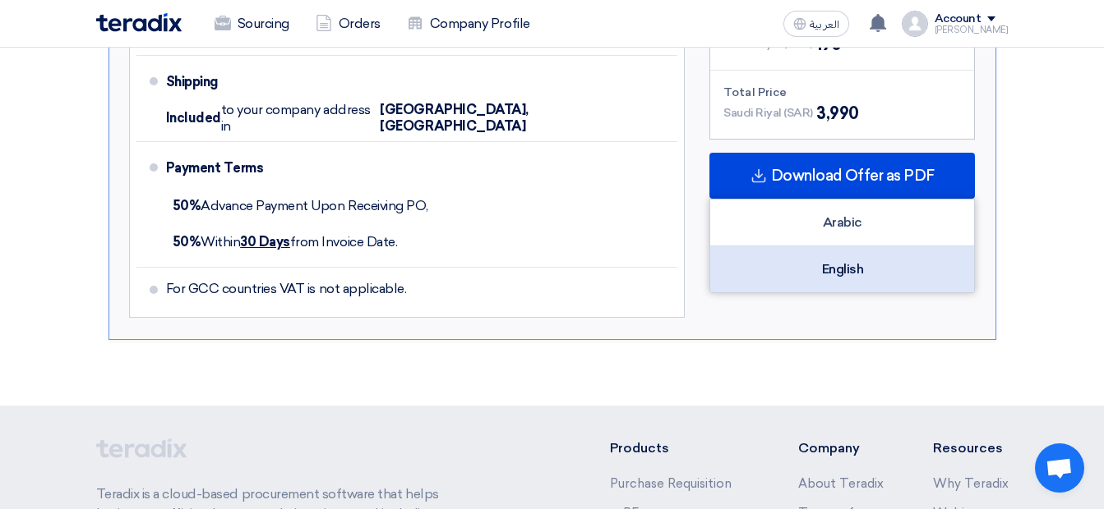
click at [851, 269] on div "English" at bounding box center [842, 270] width 264 height 46
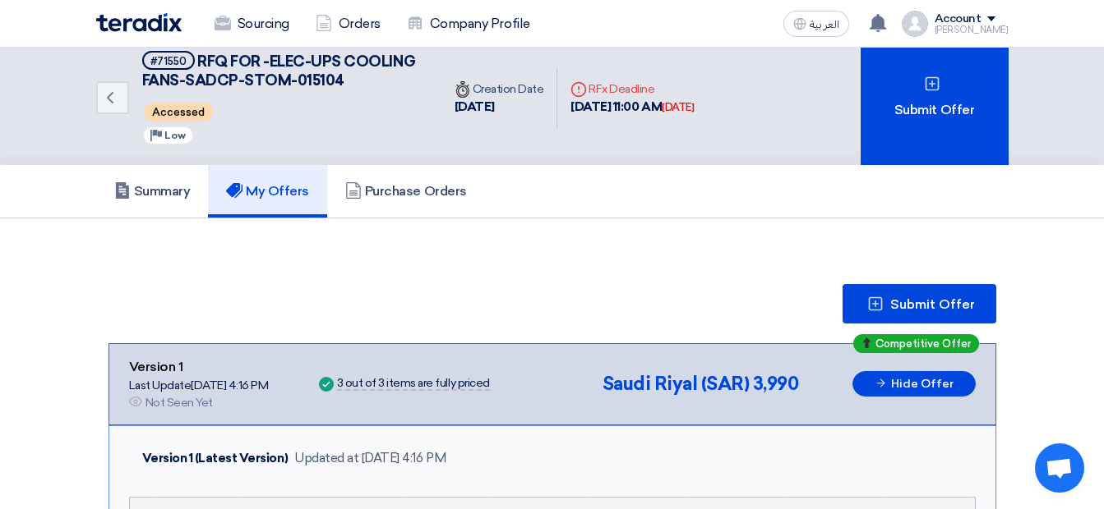
scroll to position [0, 0]
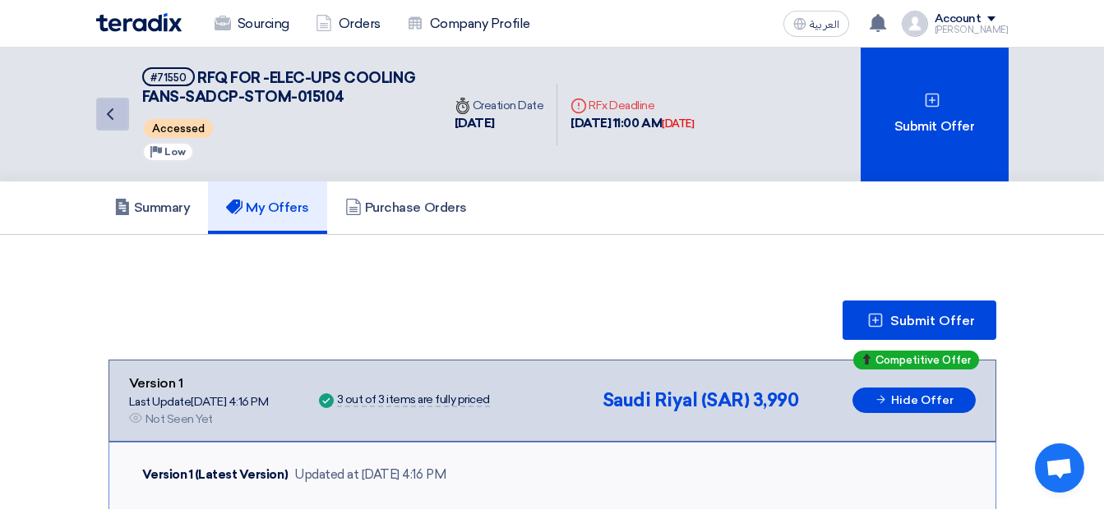
click at [105, 109] on icon "Back" at bounding box center [110, 114] width 20 height 20
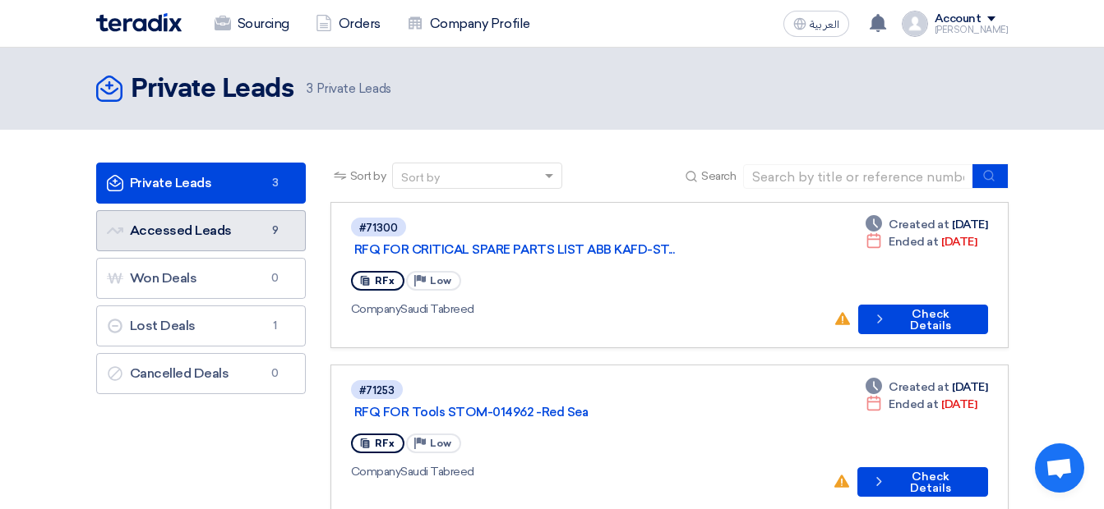
click at [261, 224] on link "Accessed Leads Accessed Leads 9" at bounding box center [201, 230] width 210 height 41
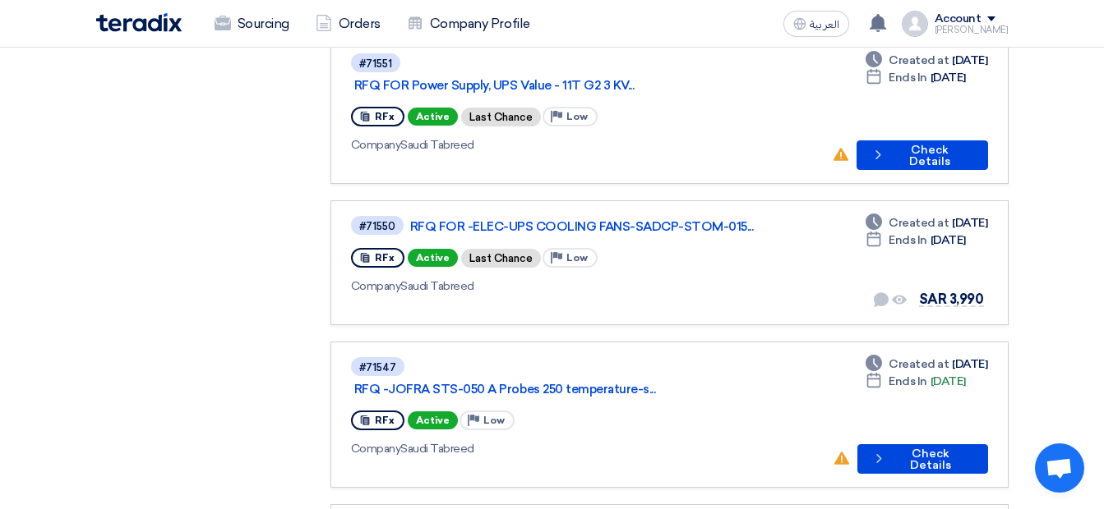
scroll to position [482, 0]
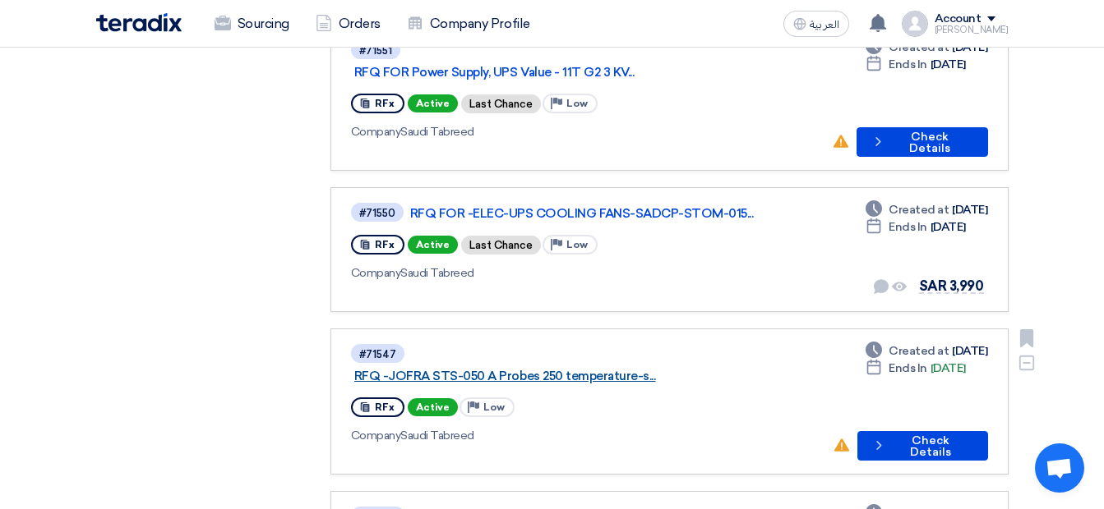
click at [604, 369] on link "RFQ -JOFRA STS-050 A Probes 250 temperature-s..." at bounding box center [559, 376] width 411 height 15
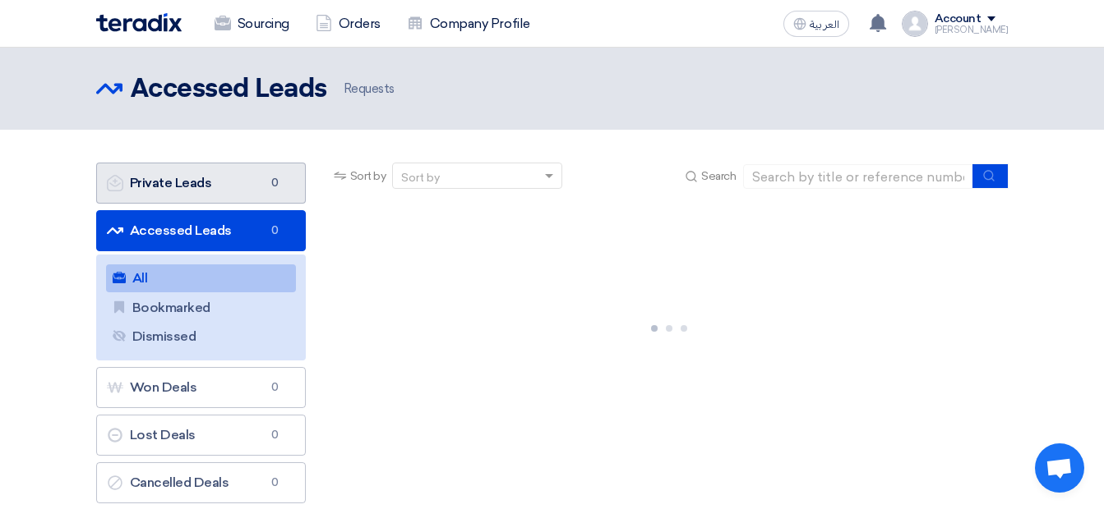
click at [154, 184] on link "Private Leads Private Leads 0" at bounding box center [201, 183] width 210 height 41
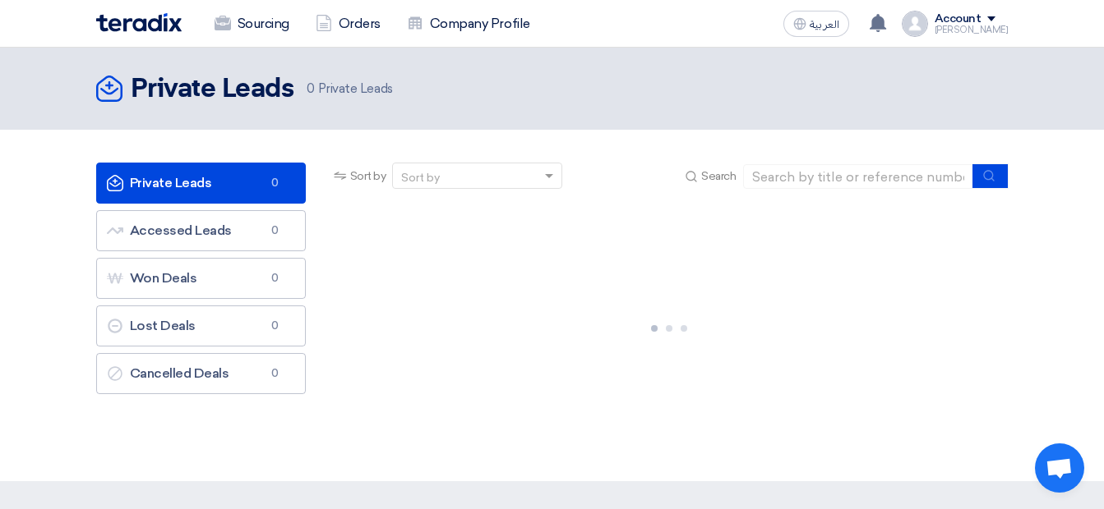
click at [155, 187] on link "Private Leads Private Leads 0" at bounding box center [201, 183] width 210 height 41
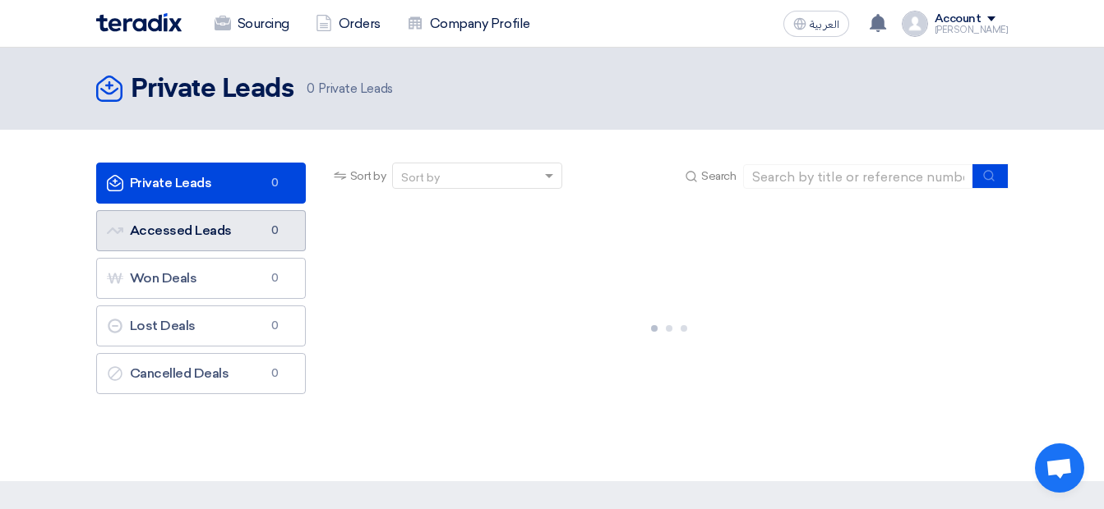
click at [156, 232] on link "Accessed Leads Accessed Leads 0" at bounding box center [201, 230] width 210 height 41
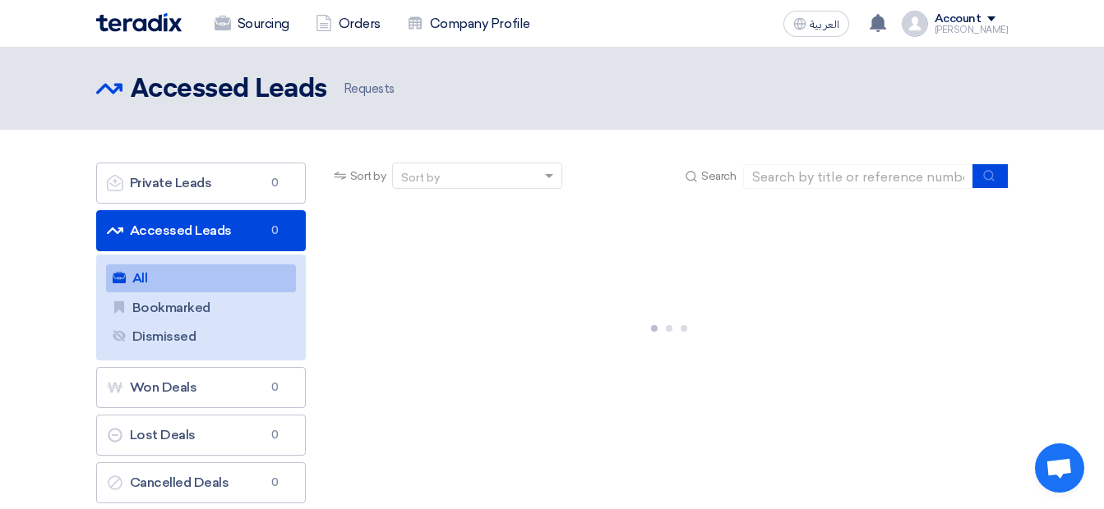
click at [159, 217] on link "Accessed Leads Accessed Leads 0" at bounding box center [201, 230] width 210 height 41
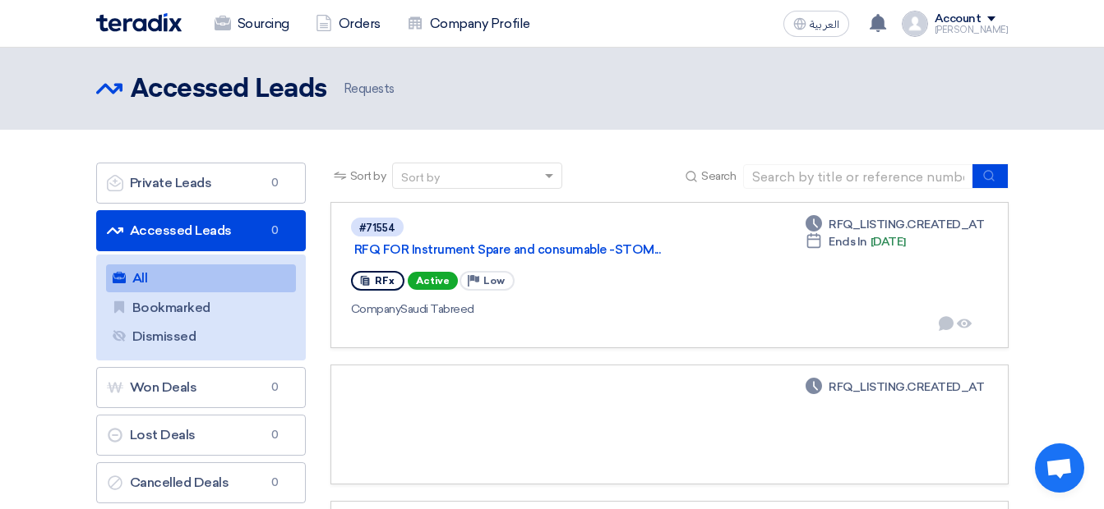
click at [233, 226] on link "Accessed Leads Accessed Leads 0" at bounding box center [201, 230] width 210 height 41
click at [209, 270] on link "All All" at bounding box center [201, 279] width 190 height 28
click at [416, 252] on link "RFQ FOR Instrument Spare and consumable -STOM..." at bounding box center [559, 249] width 411 height 15
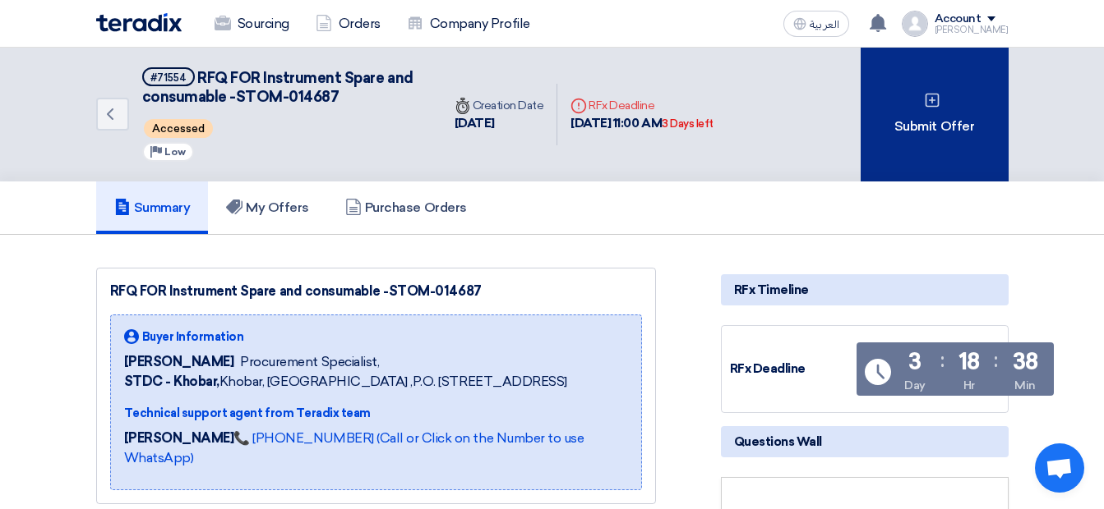
click at [932, 85] on div "Submit Offer" at bounding box center [934, 115] width 148 height 134
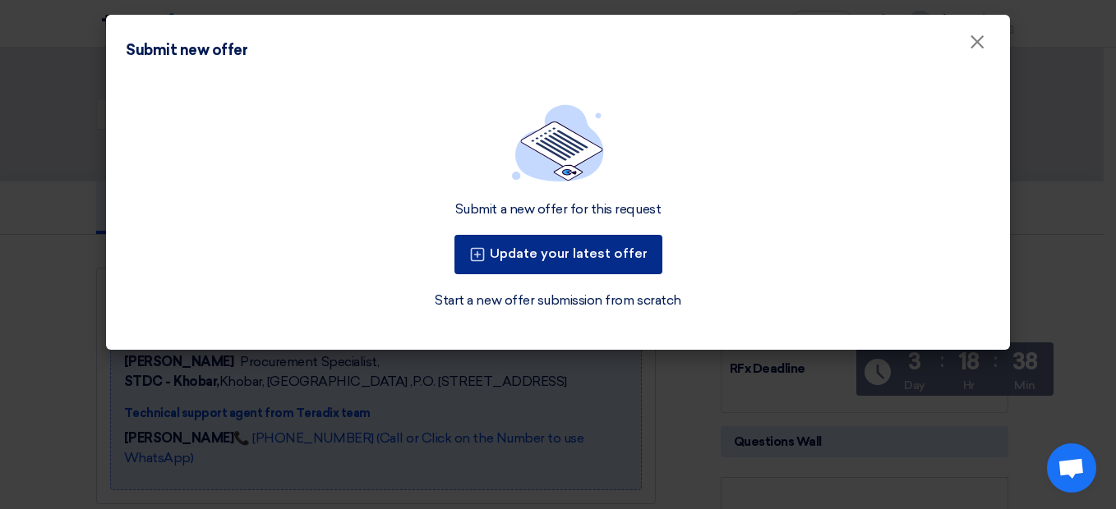
click at [628, 236] on button "Update your latest offer" at bounding box center [558, 254] width 208 height 39
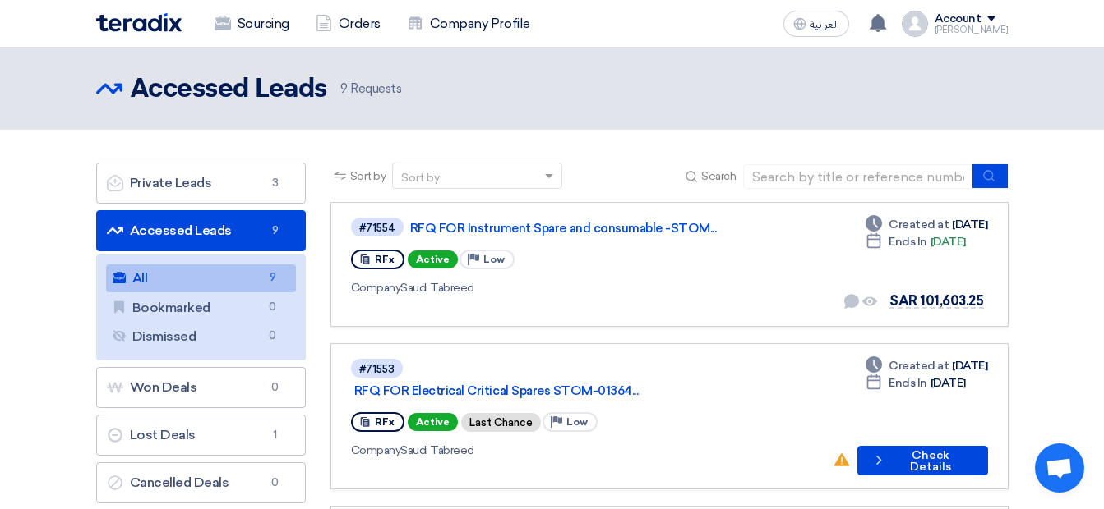
click at [152, 224] on link "Accessed Leads Accessed Leads 9" at bounding box center [201, 230] width 210 height 41
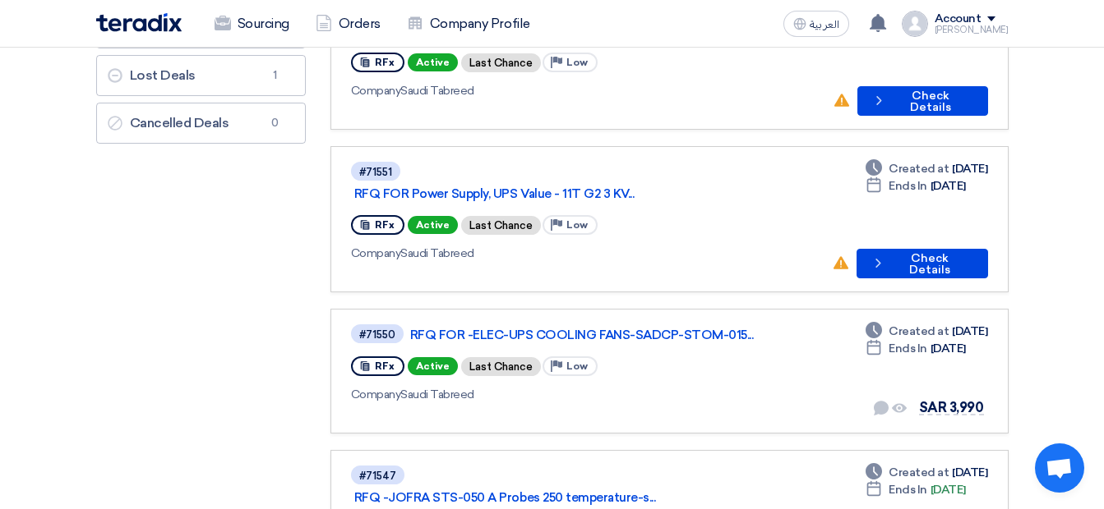
scroll to position [362, 0]
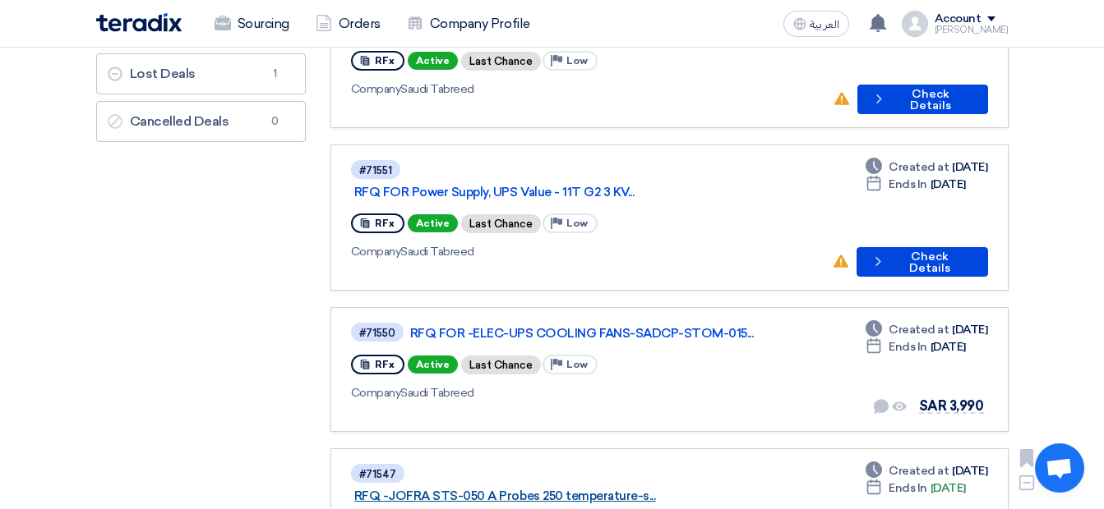
click at [413, 489] on link "RFQ -JOFRA STS-050 A Probes 250 temperature-s..." at bounding box center [559, 496] width 411 height 15
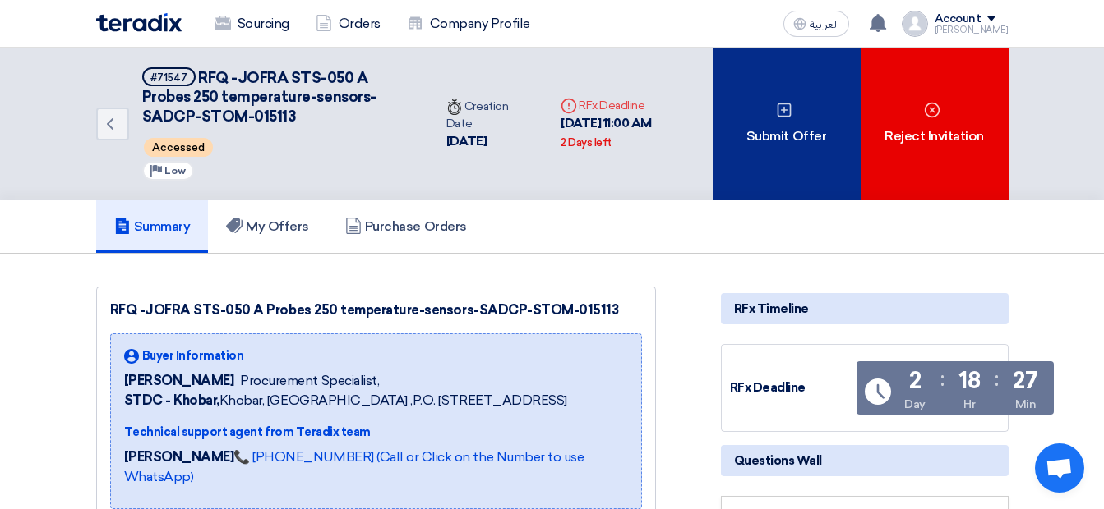
click at [758, 135] on div "Submit Offer" at bounding box center [786, 124] width 148 height 153
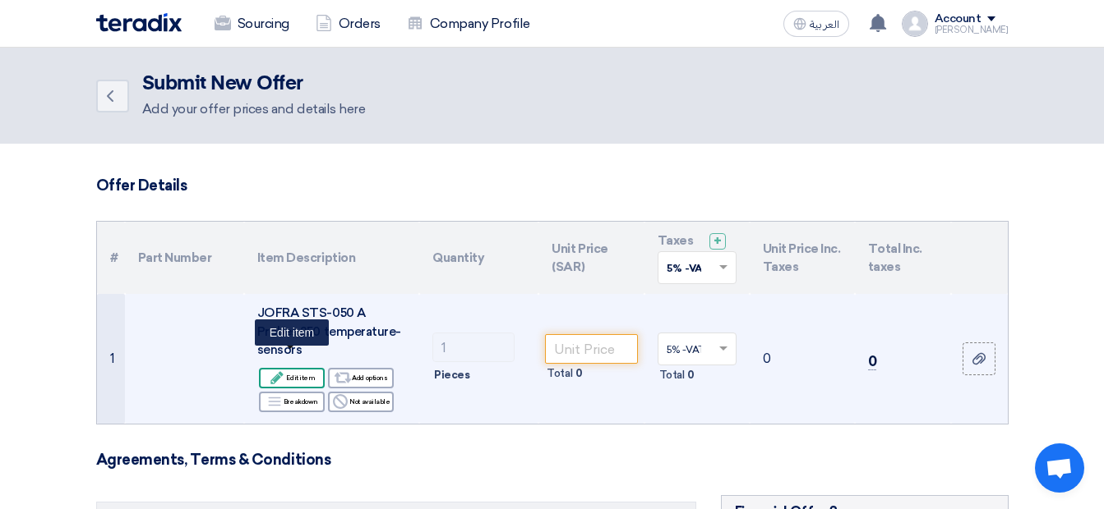
click at [311, 368] on div "Edit Edit item" at bounding box center [292, 378] width 66 height 21
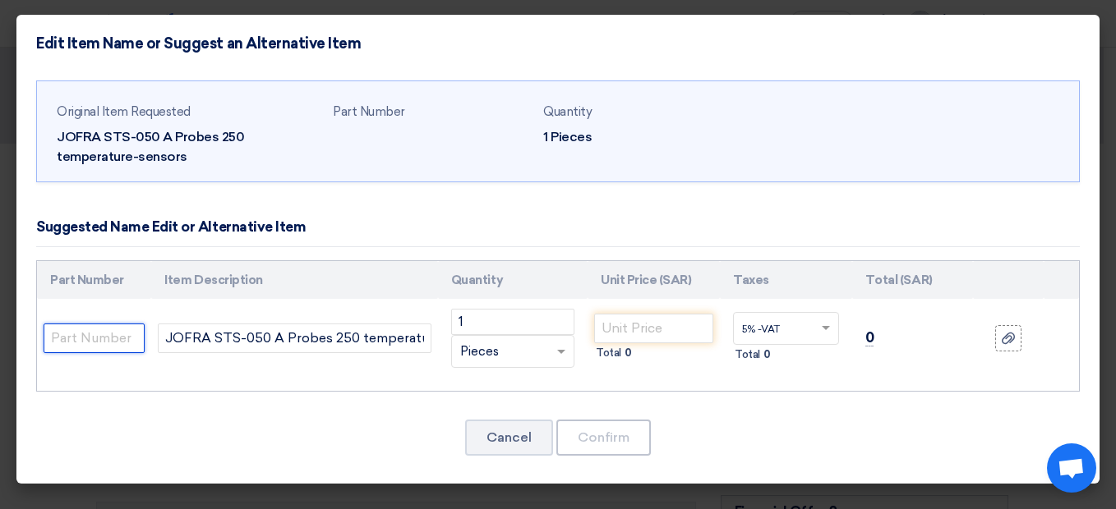
click at [126, 341] on input "text" at bounding box center [94, 339] width 101 height 30
paste input "Ametek Model # STS050-A-250-D-F Pt100 reference probe, solid, with handle, -50 …"
type input "Ametek Model # STS050-A-250-D-F Pt100 reference probe, solid, with handle, -50 …"
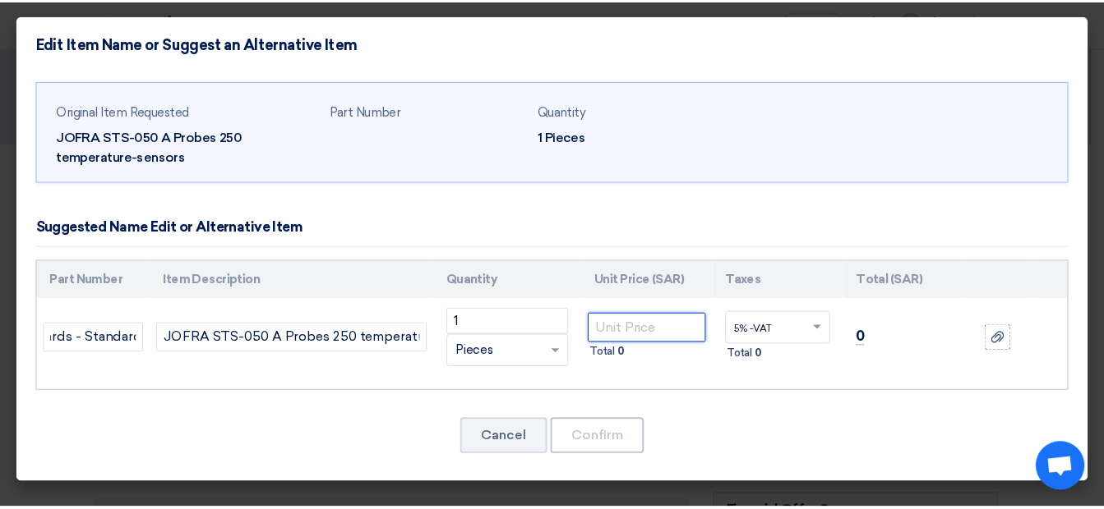
scroll to position [0, 0]
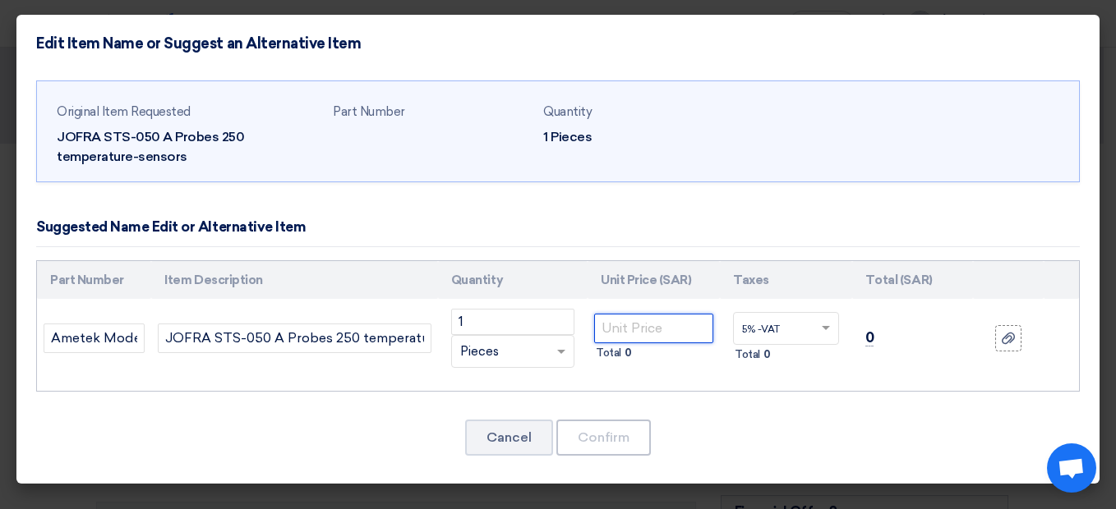
click at [609, 330] on input "number" at bounding box center [653, 329] width 119 height 30
type input "12000"
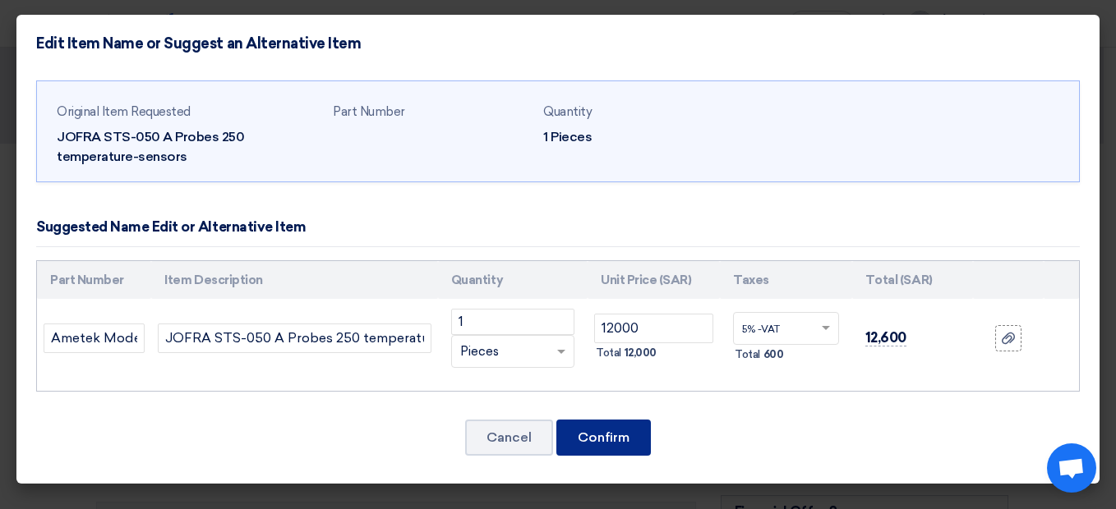
click at [641, 429] on button "Confirm" at bounding box center [603, 438] width 95 height 36
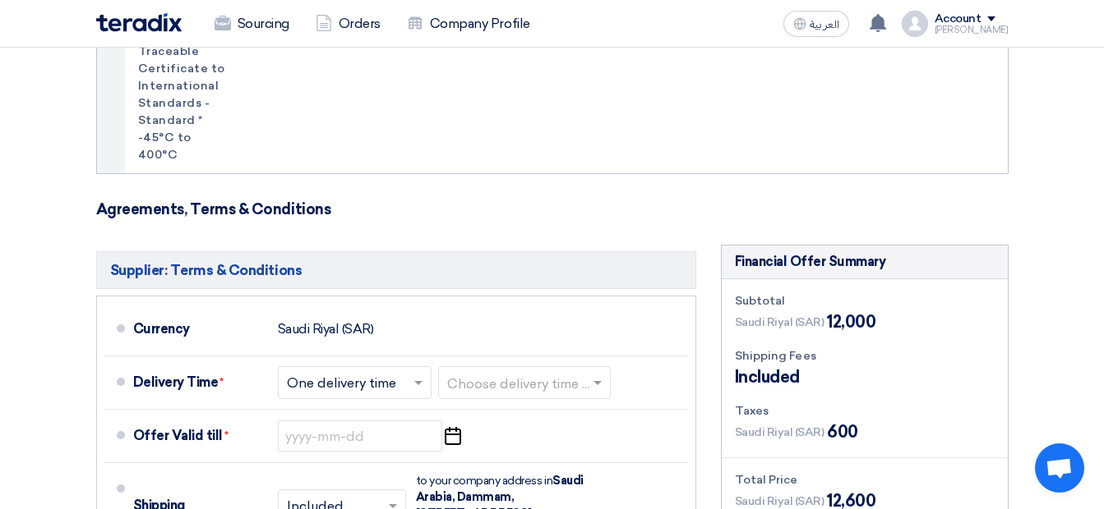
scroll to position [640, 0]
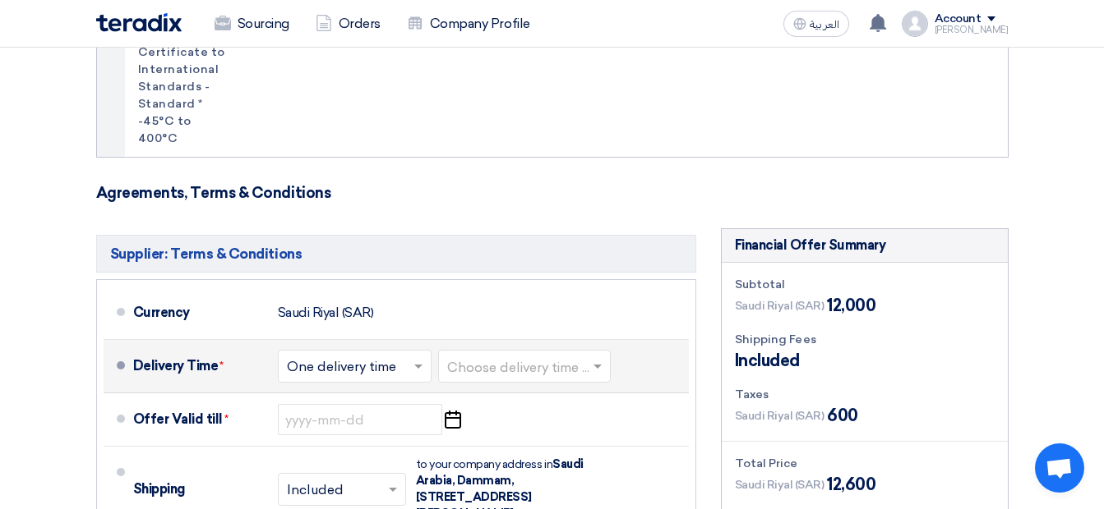
click at [533, 357] on input "text" at bounding box center [525, 369] width 156 height 24
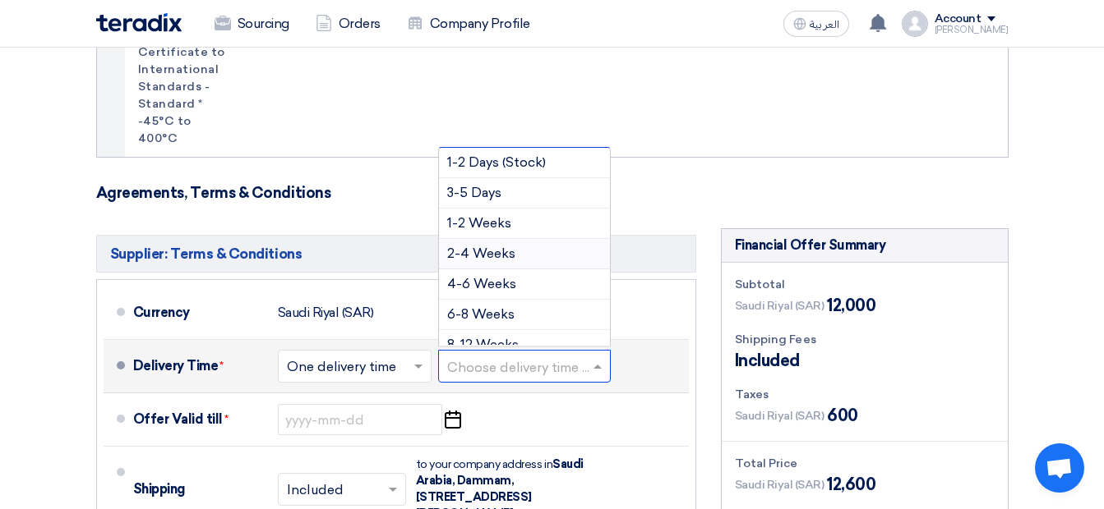
click at [542, 239] on div "2-4 Weeks" at bounding box center [524, 254] width 171 height 30
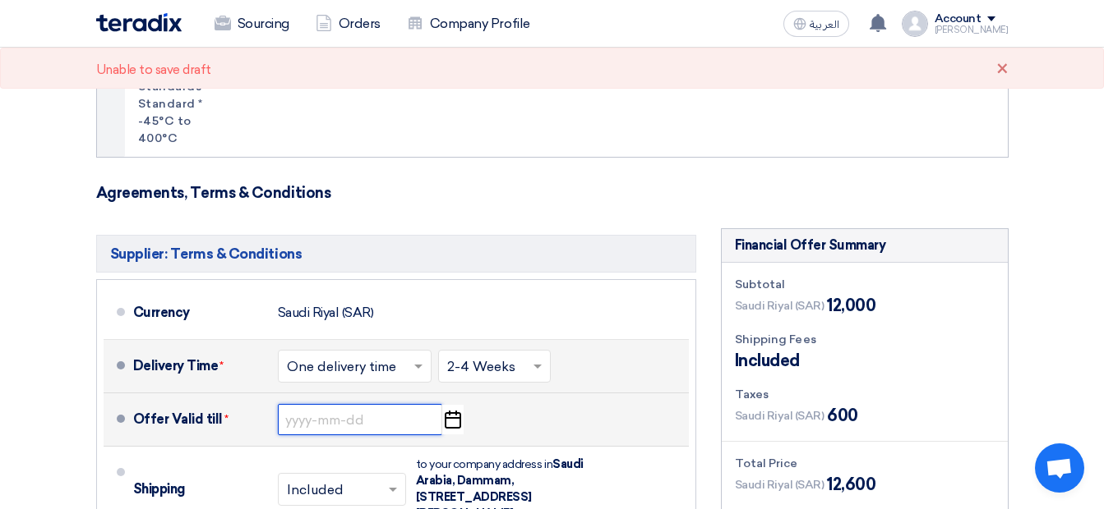
click at [404, 404] on input at bounding box center [360, 419] width 164 height 31
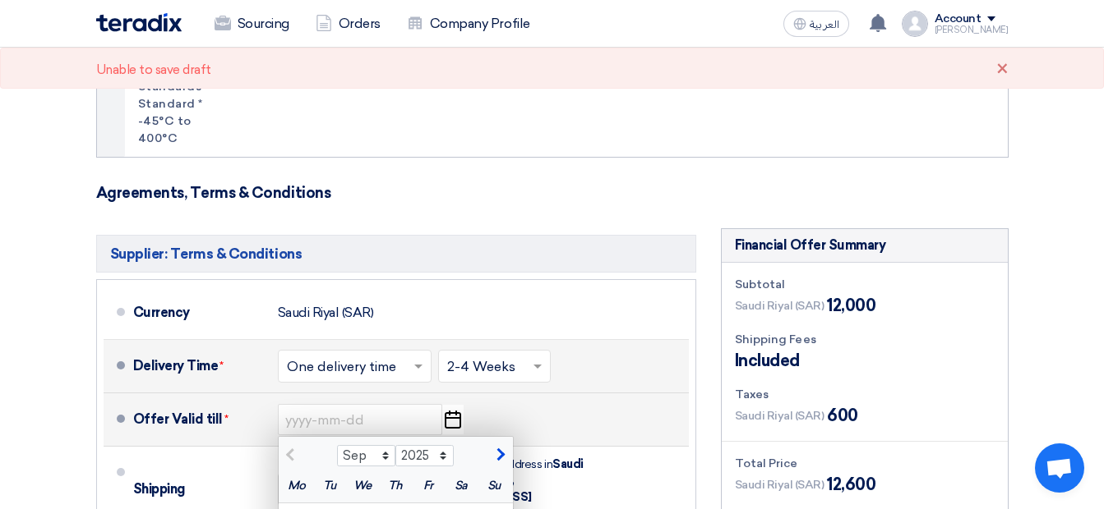
click at [501, 448] on span "button" at bounding box center [498, 455] width 9 height 15
select select "10"
type input "[DATE]"
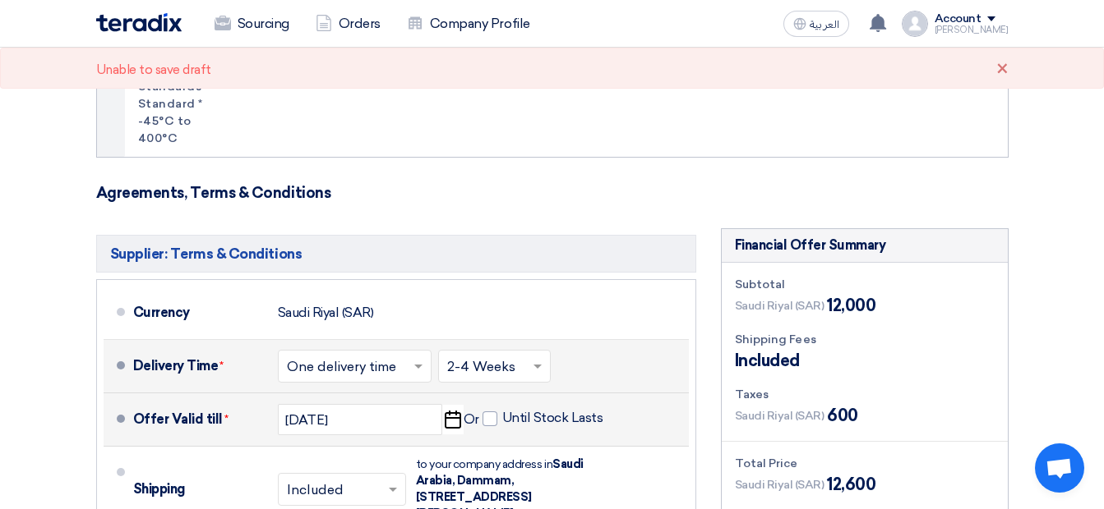
click at [735, 155] on form "Offer Details # Part Number Item Description Quantity Unit Price (SAR) Taxes + …" at bounding box center [552, 167] width 912 height 1261
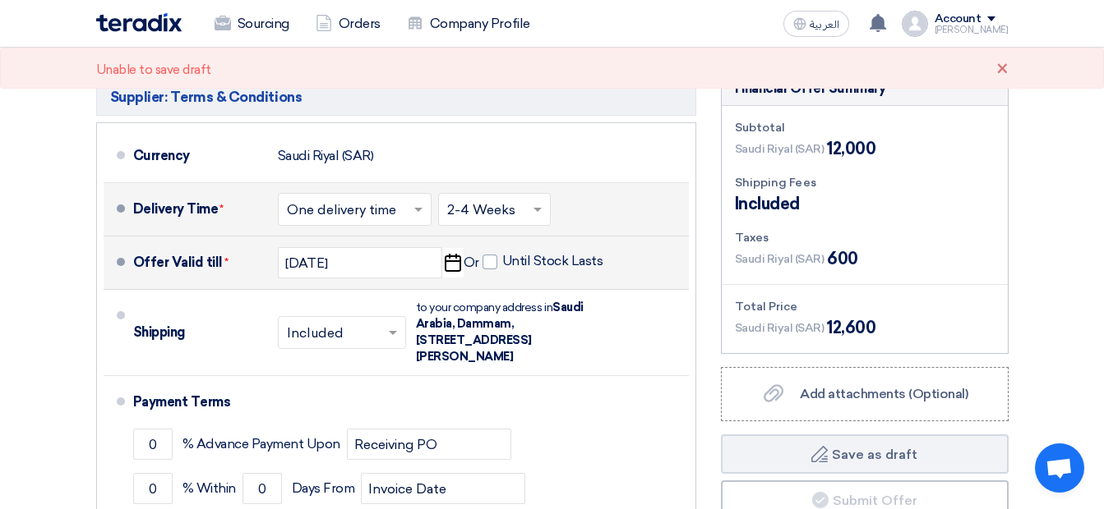
scroll to position [805, 0]
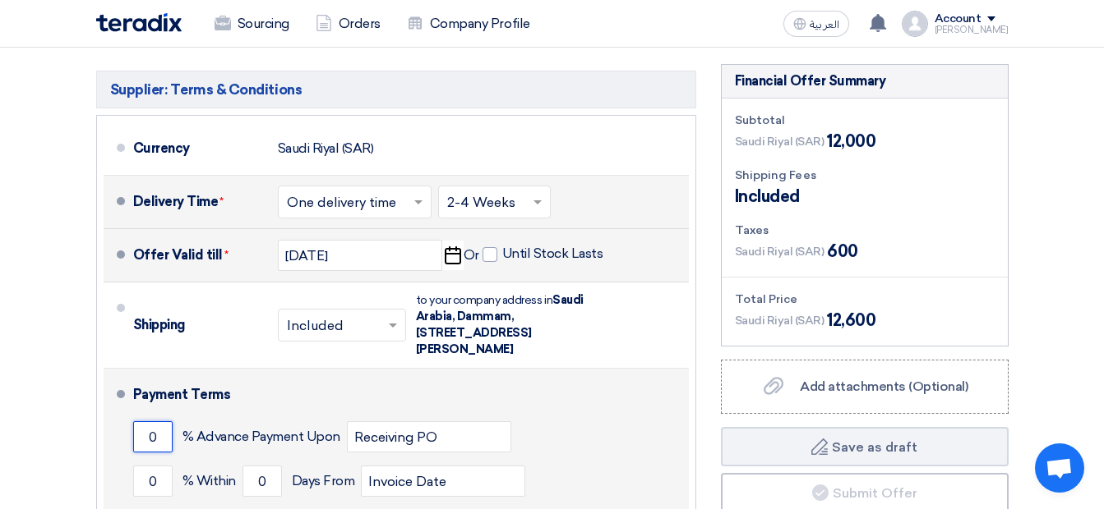
click at [162, 422] on input "0" at bounding box center [152, 437] width 39 height 31
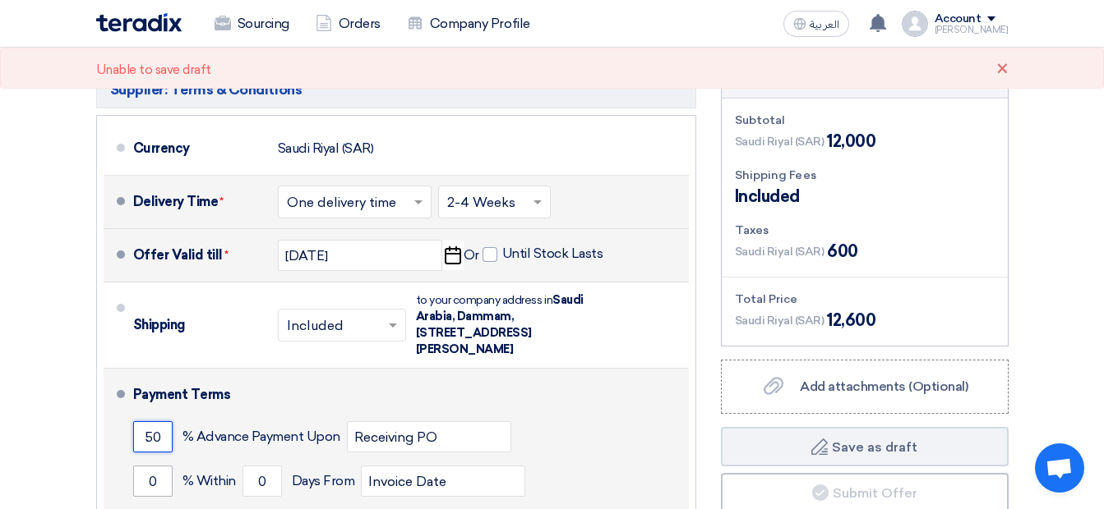
type input "50"
click at [152, 466] on input "0" at bounding box center [152, 481] width 39 height 31
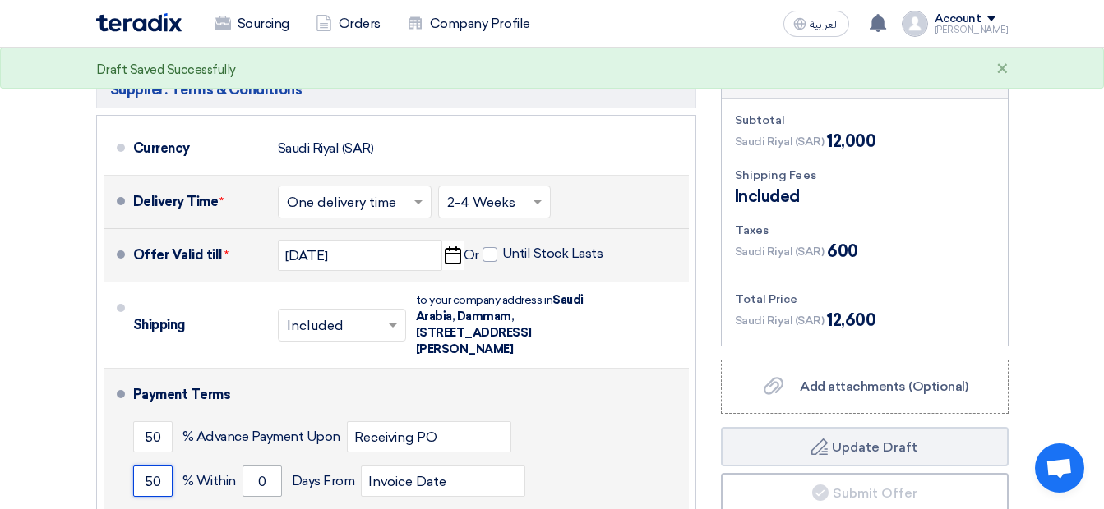
type input "50"
click at [256, 466] on input "0" at bounding box center [261, 481] width 39 height 31
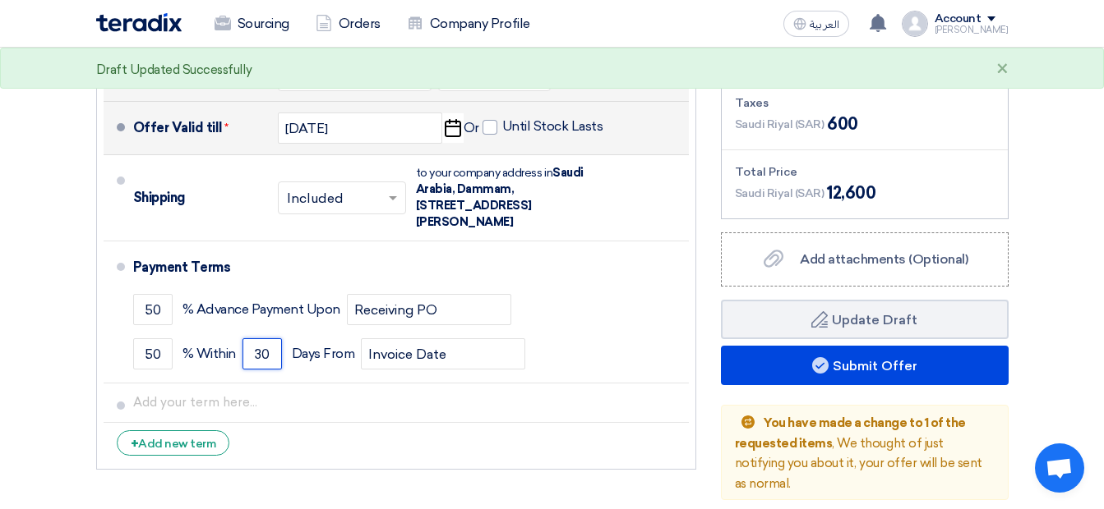
scroll to position [942, 0]
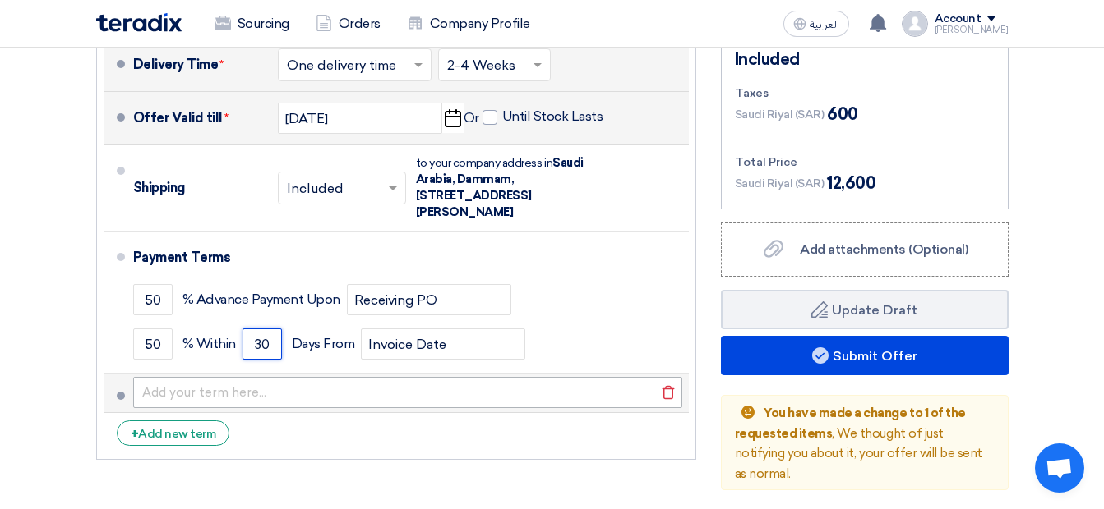
type input "30"
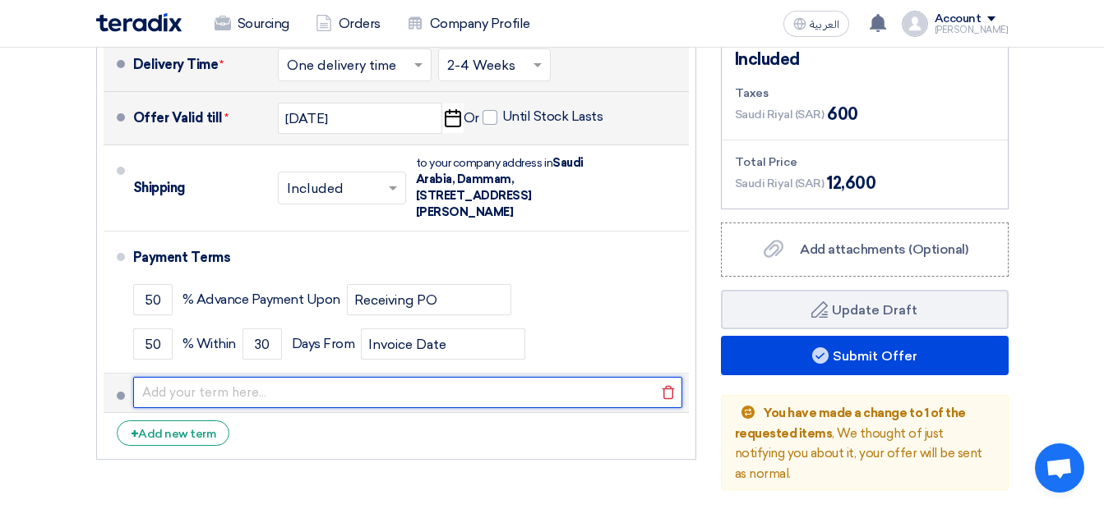
click at [325, 377] on input "text" at bounding box center [407, 392] width 549 height 31
type input "For GCC countries VAT is not applicable."
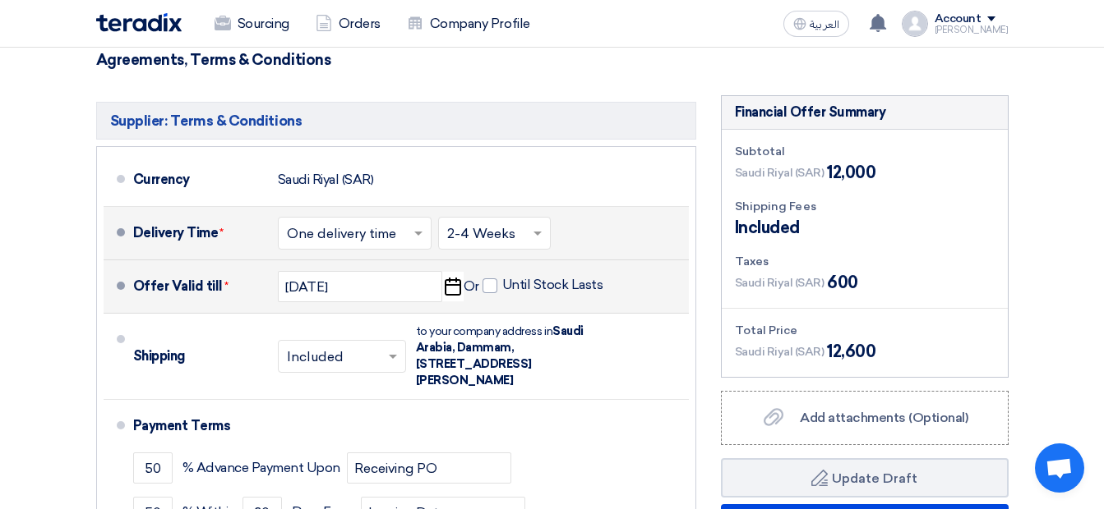
scroll to position [780, 0]
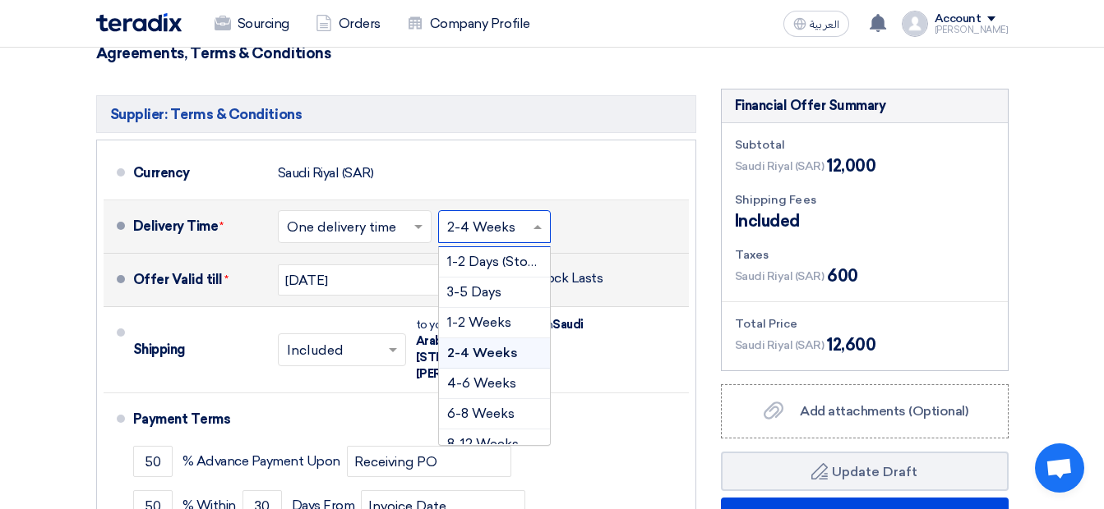
click at [543, 219] on span at bounding box center [539, 227] width 21 height 16
click at [510, 345] on span "2-4 Weeks" at bounding box center [482, 353] width 71 height 16
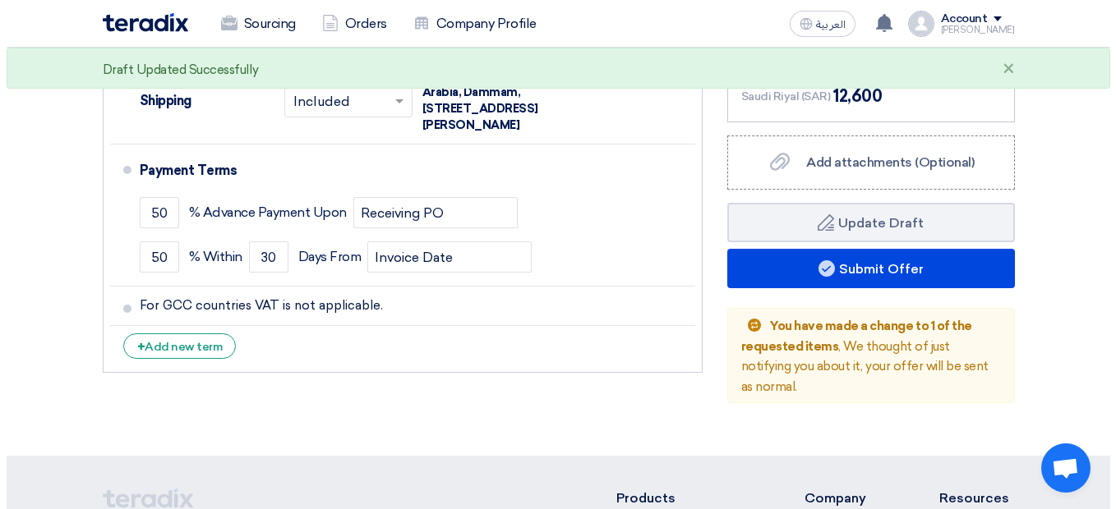
scroll to position [1035, 0]
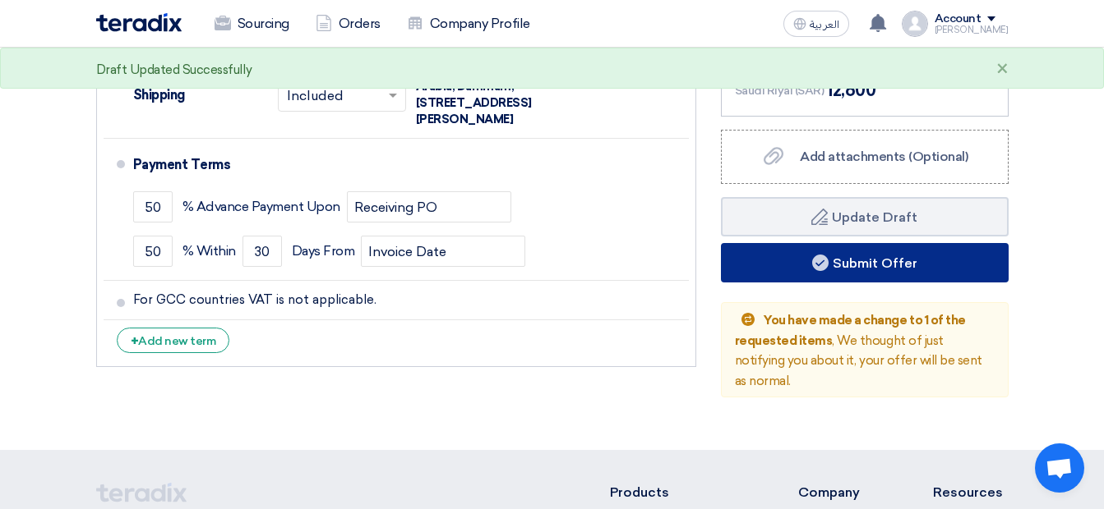
click at [874, 243] on button "Submit Offer" at bounding box center [865, 262] width 288 height 39
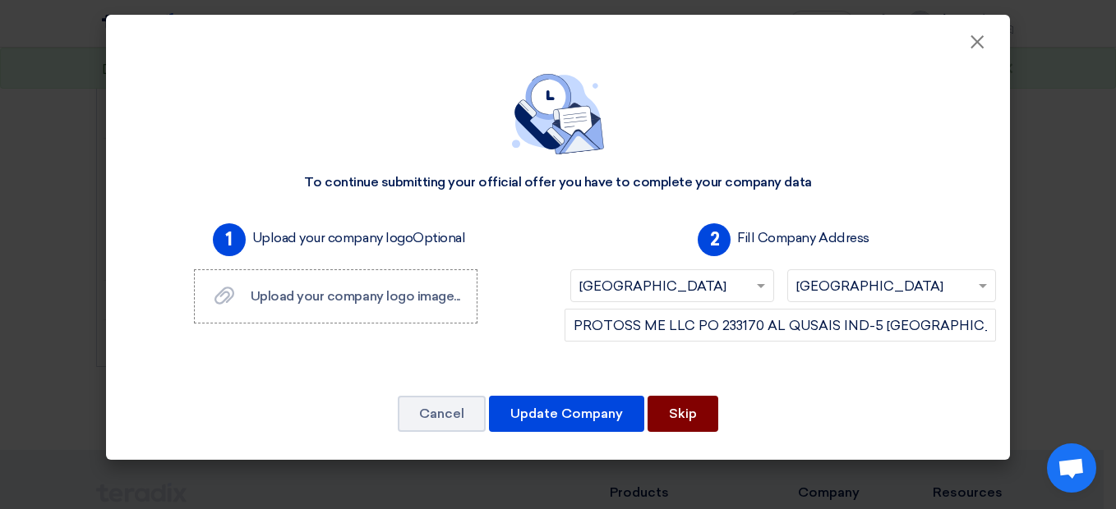
click at [696, 410] on button "Skip" at bounding box center [683, 414] width 71 height 36
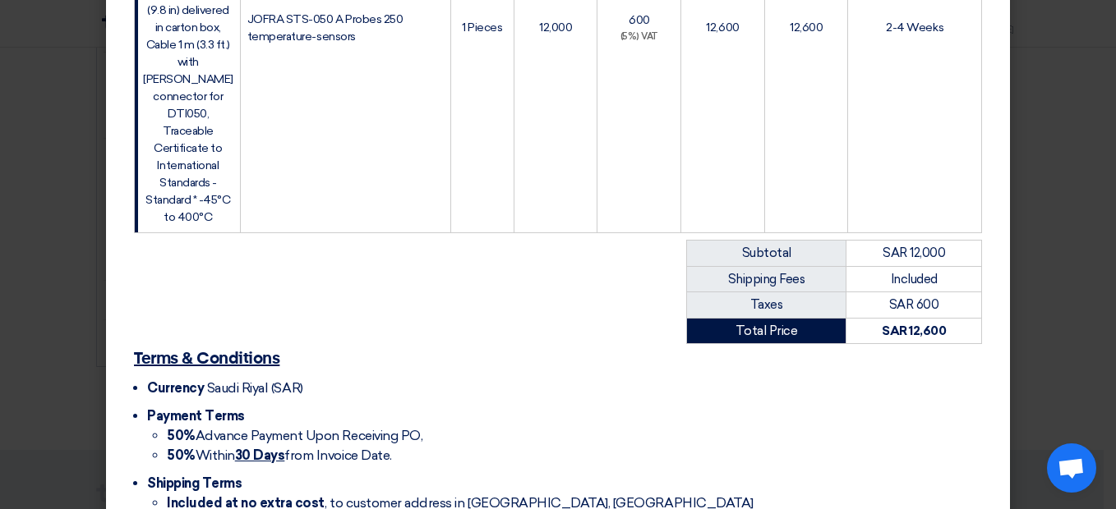
scroll to position [772, 0]
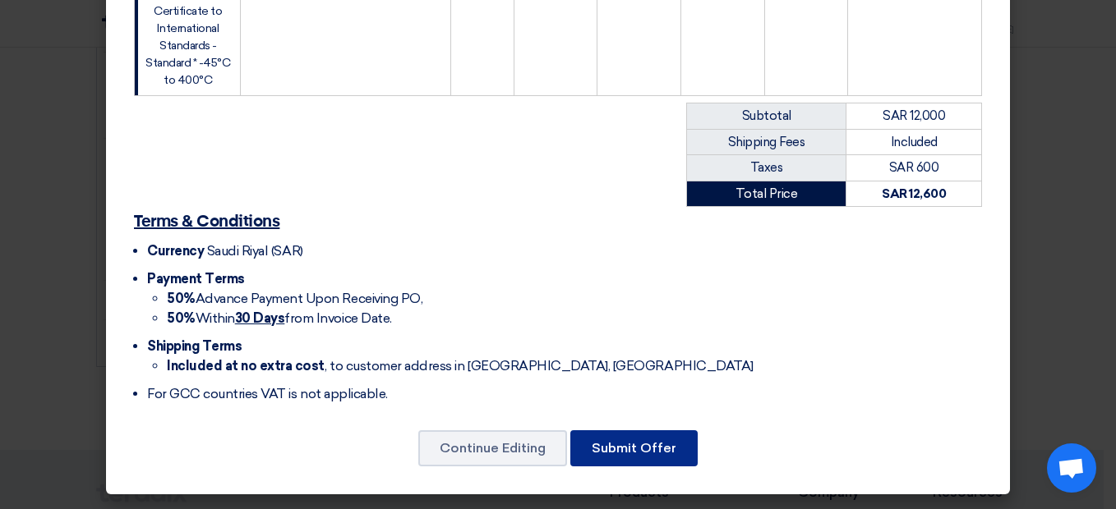
click at [658, 446] on button "Submit Offer" at bounding box center [633, 449] width 127 height 36
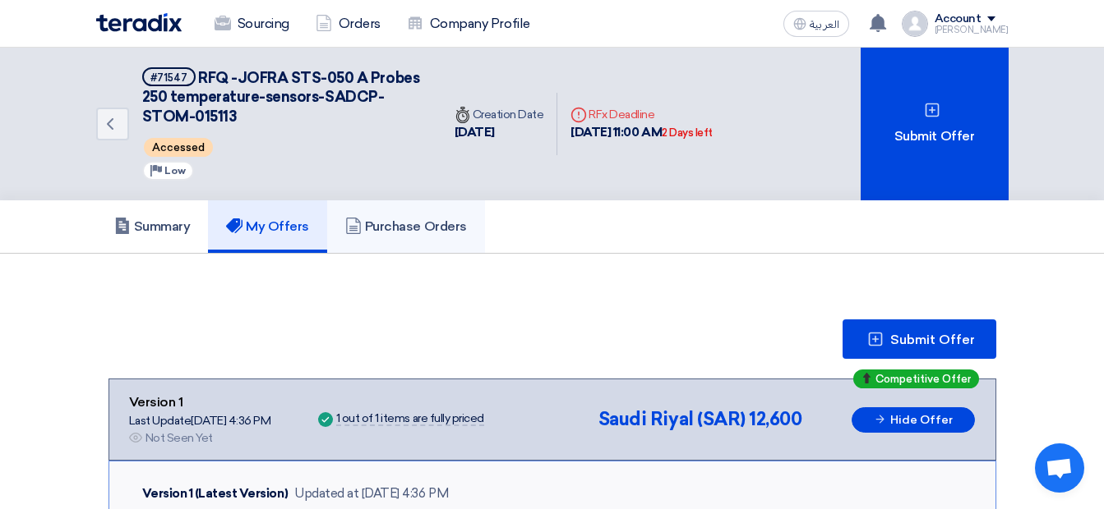
click at [380, 210] on link "Purchase Orders" at bounding box center [406, 227] width 158 height 53
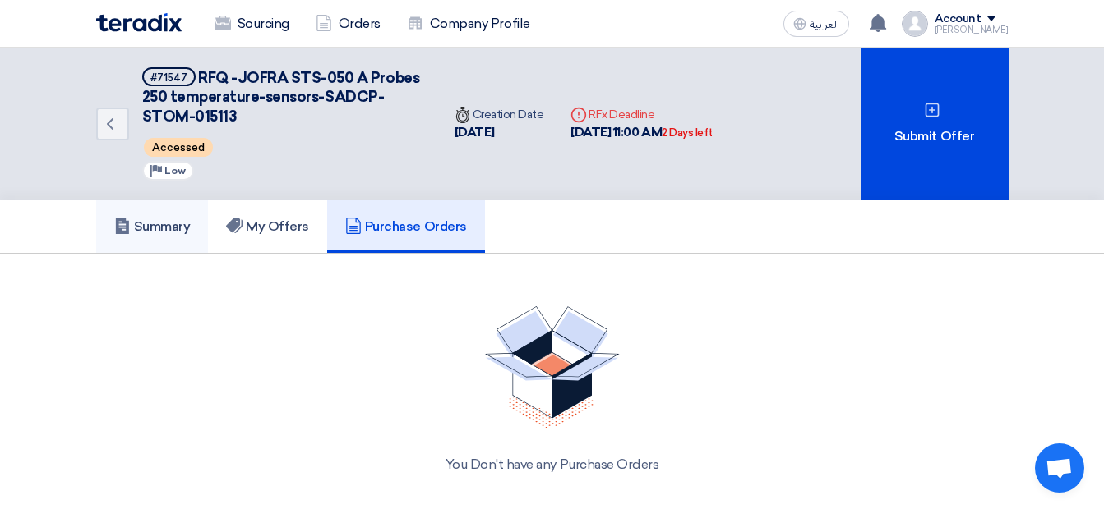
click at [154, 228] on h5 "Summary" at bounding box center [152, 227] width 76 height 16
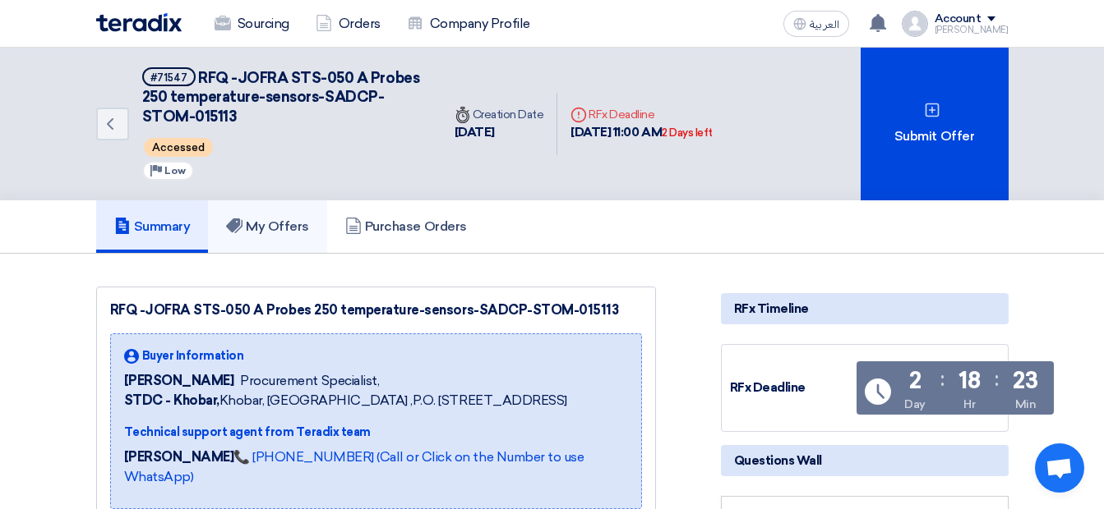
click at [251, 229] on h5 "My Offers" at bounding box center [267, 227] width 83 height 16
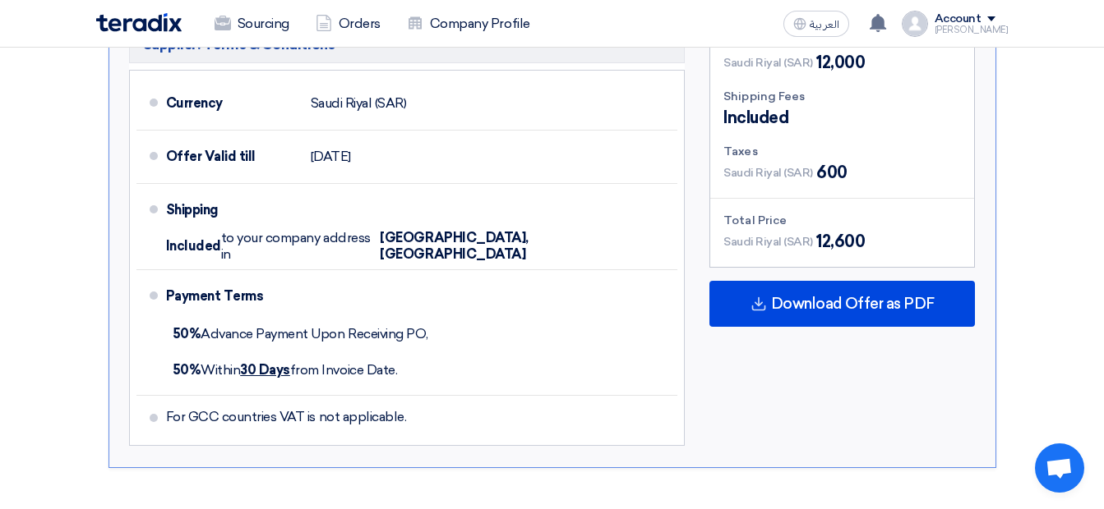
scroll to position [1441, 0]
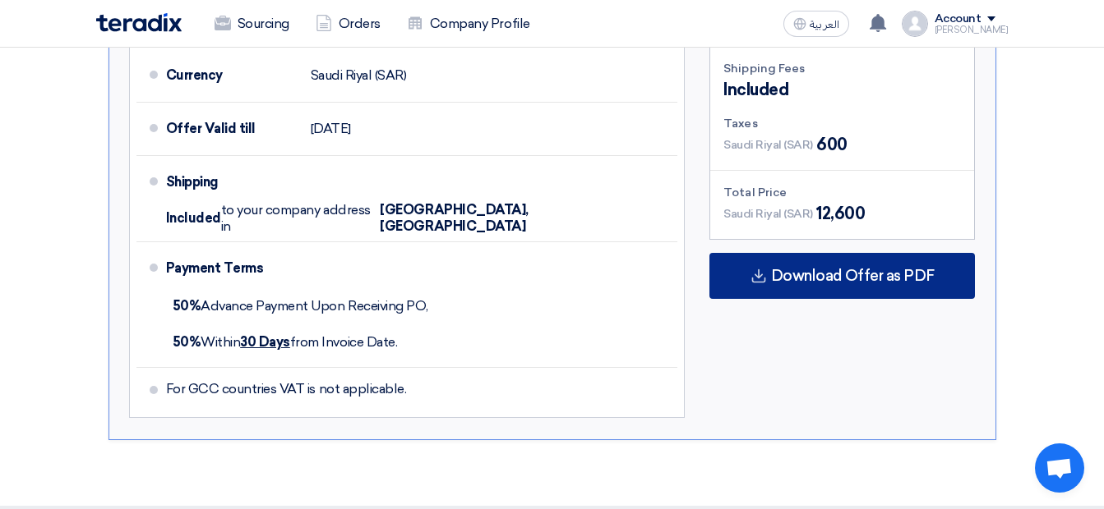
click at [853, 269] on span "Download Offer as PDF" at bounding box center [853, 276] width 164 height 15
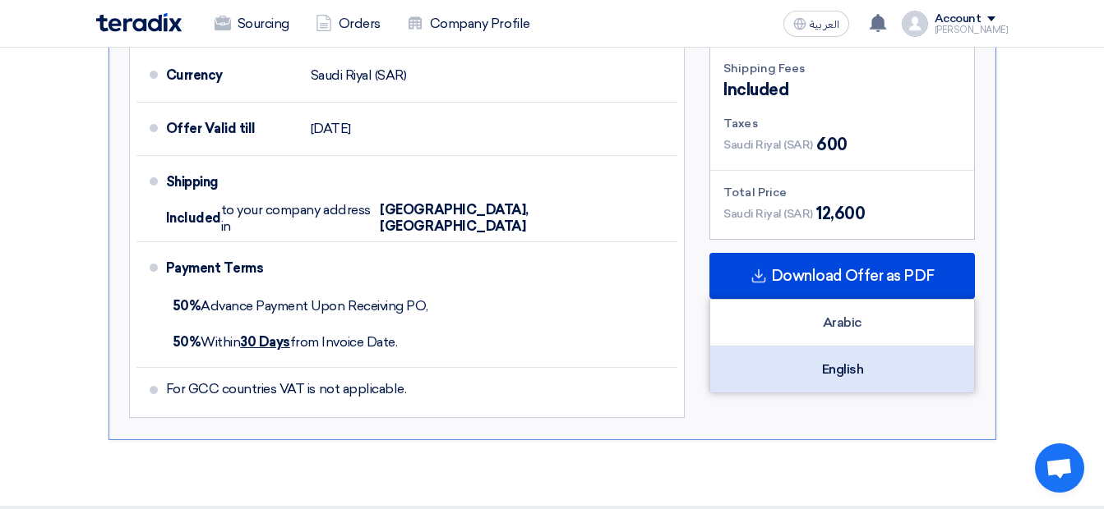
click at [838, 347] on div "English" at bounding box center [842, 370] width 264 height 46
